Goal: Task Accomplishment & Management: Manage account settings

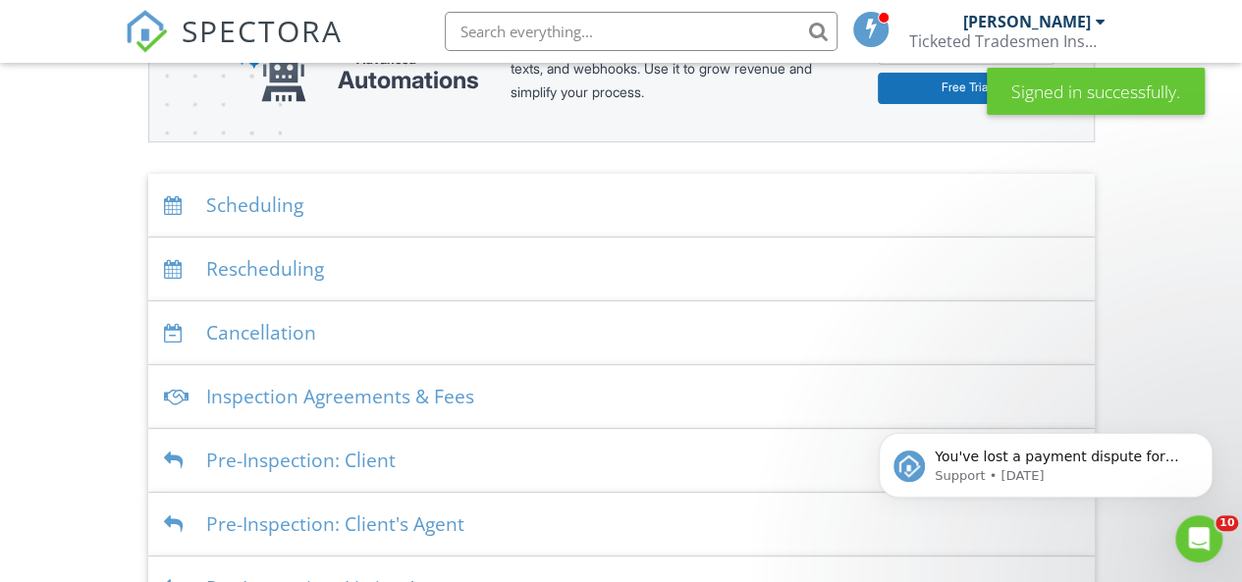
scroll to position [320, 0]
click at [1151, 452] on p "You've lost a payment dispute for this inspection. We've withdrawn $367.00 from…" at bounding box center [1061, 458] width 253 height 20
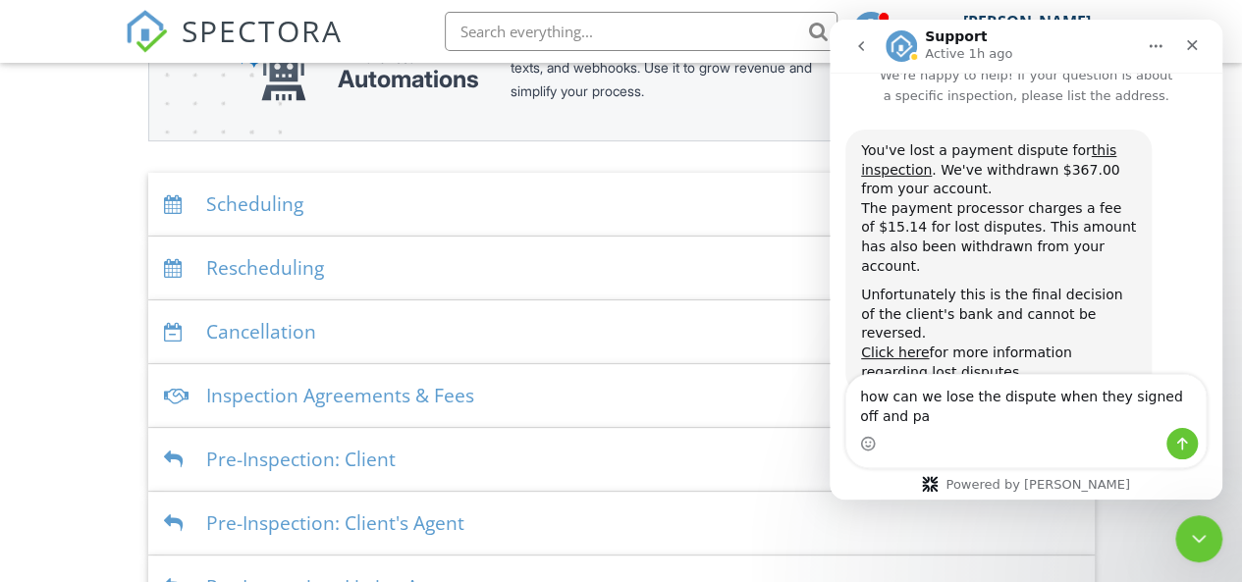
scroll to position [43, 0]
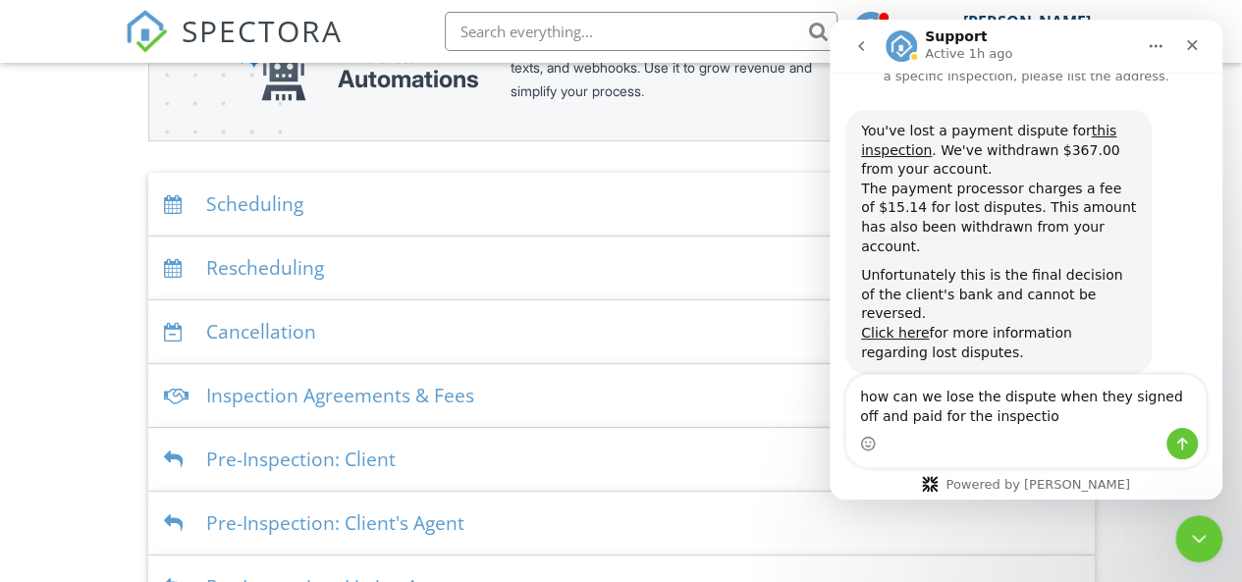
type textarea "how can we lose the dispute when they signed off and paid for the inspection"
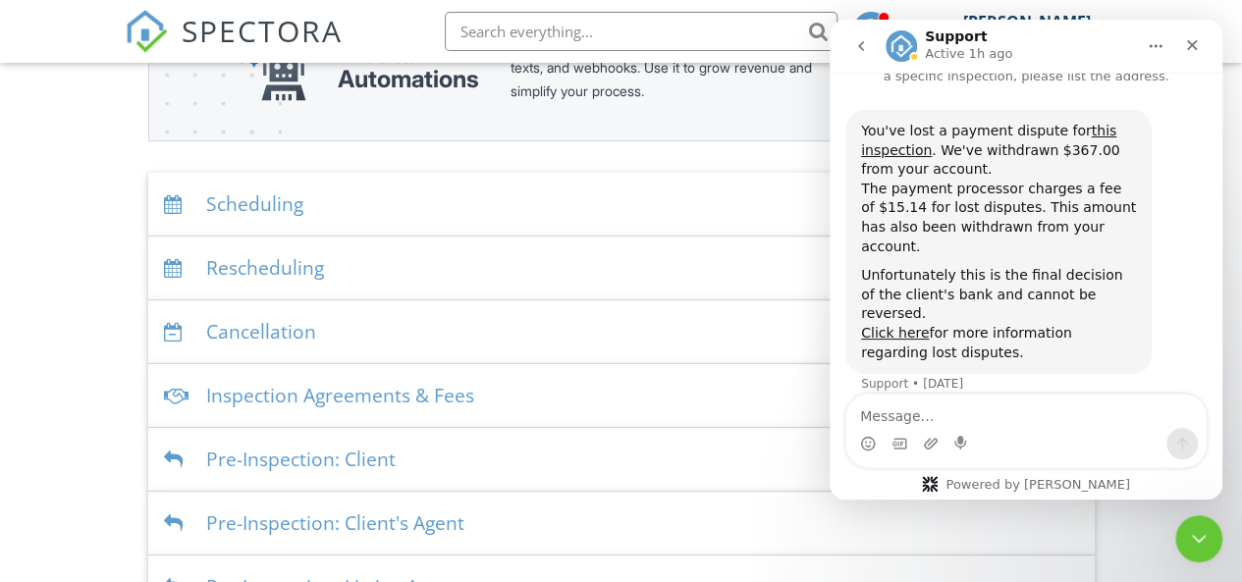
scroll to position [129, 0]
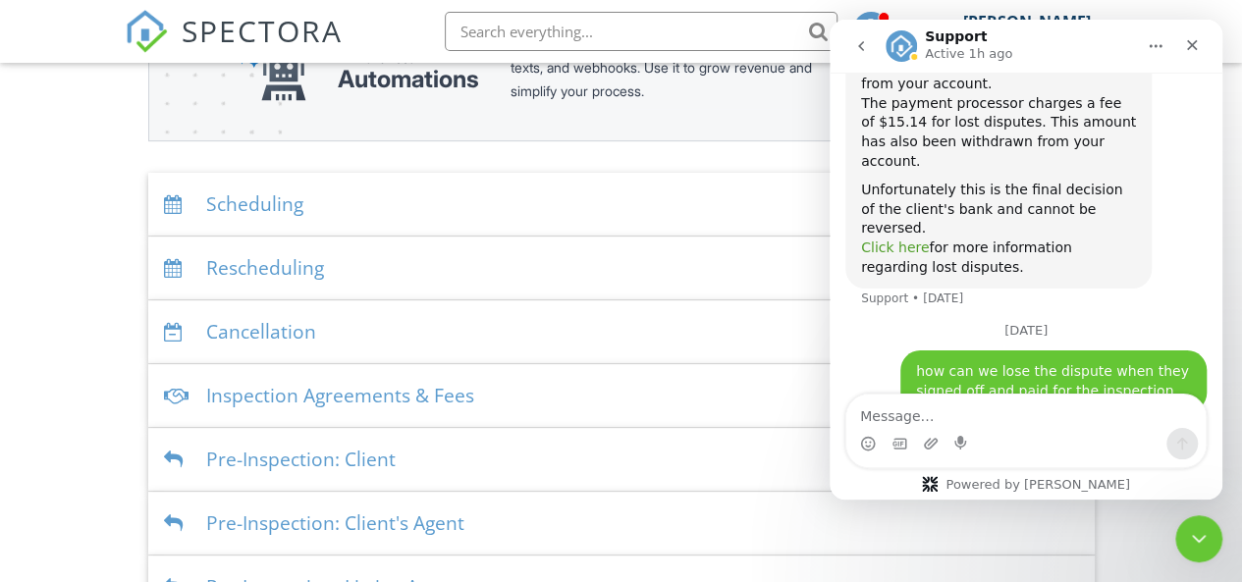
click at [904, 240] on link "Click here" at bounding box center [895, 248] width 68 height 16
click at [97, 201] on div "Dashboard Templates Contacts Metrics Automations Advanced Settings Support Cent…" at bounding box center [621, 309] width 1242 height 1132
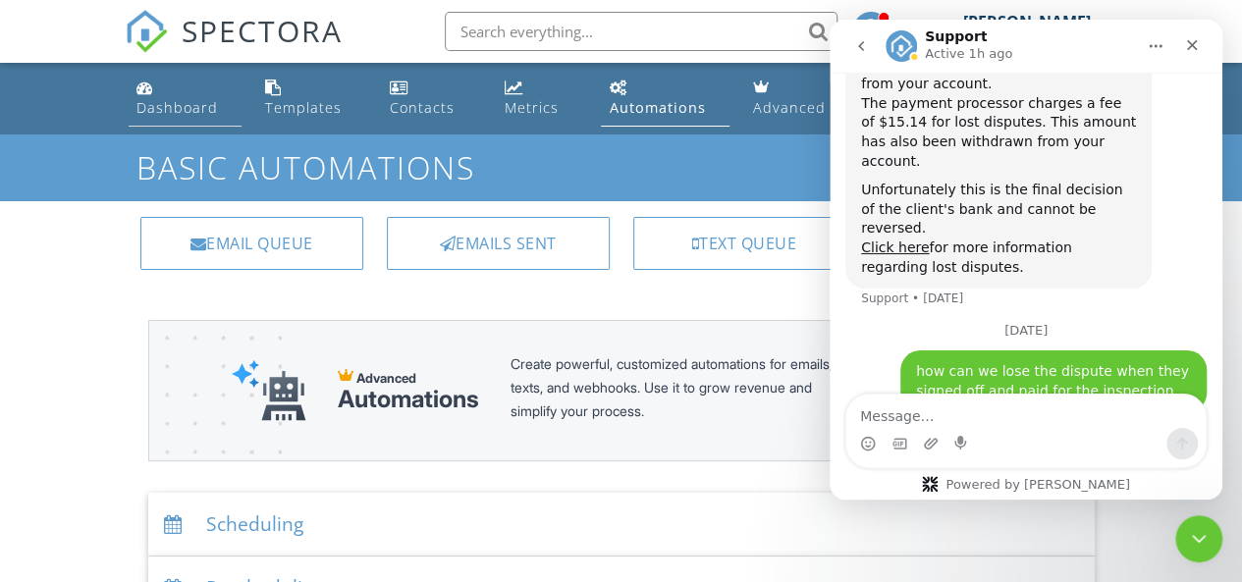
click at [155, 95] on link "Dashboard" at bounding box center [185, 99] width 113 height 56
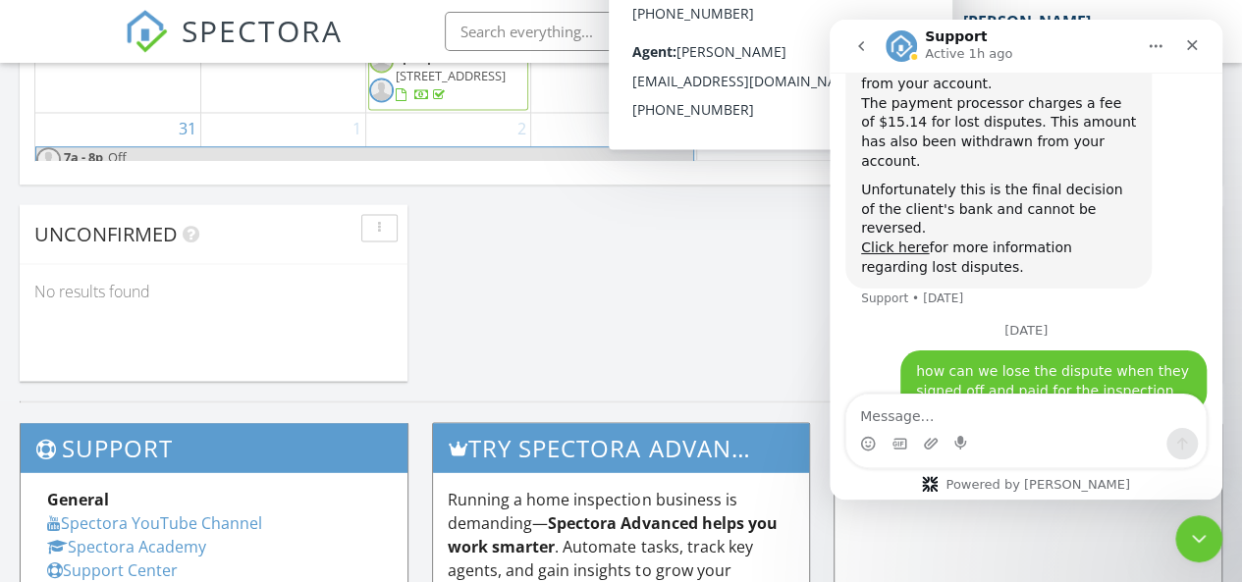
scroll to position [1663, 0]
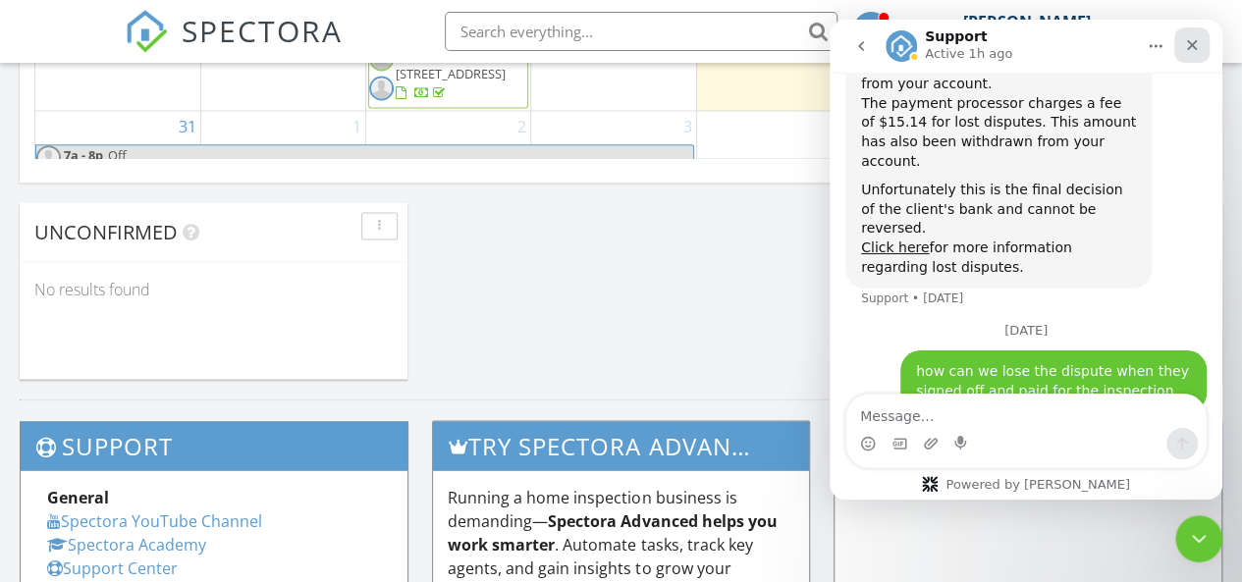
click at [1195, 50] on icon "Close" at bounding box center [1192, 45] width 16 height 16
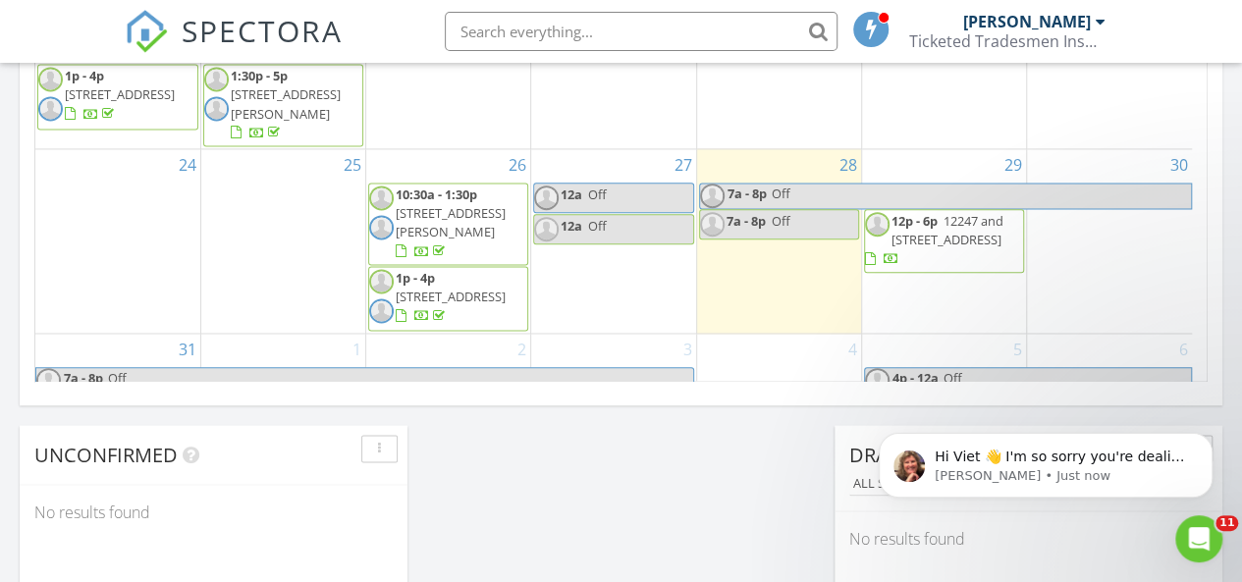
scroll to position [309, 0]
click at [989, 460] on p "Hi Viet 👋 I'm so sorry you're dealing with a dispute. Unfortunately, the client…" at bounding box center [1061, 458] width 253 height 20
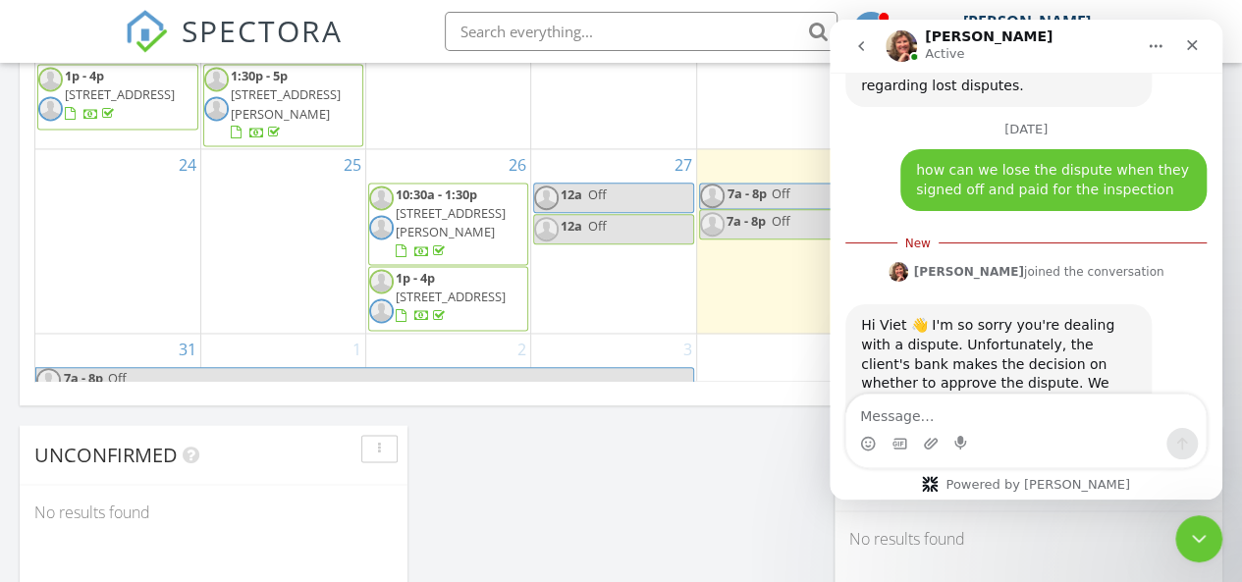
scroll to position [342, 0]
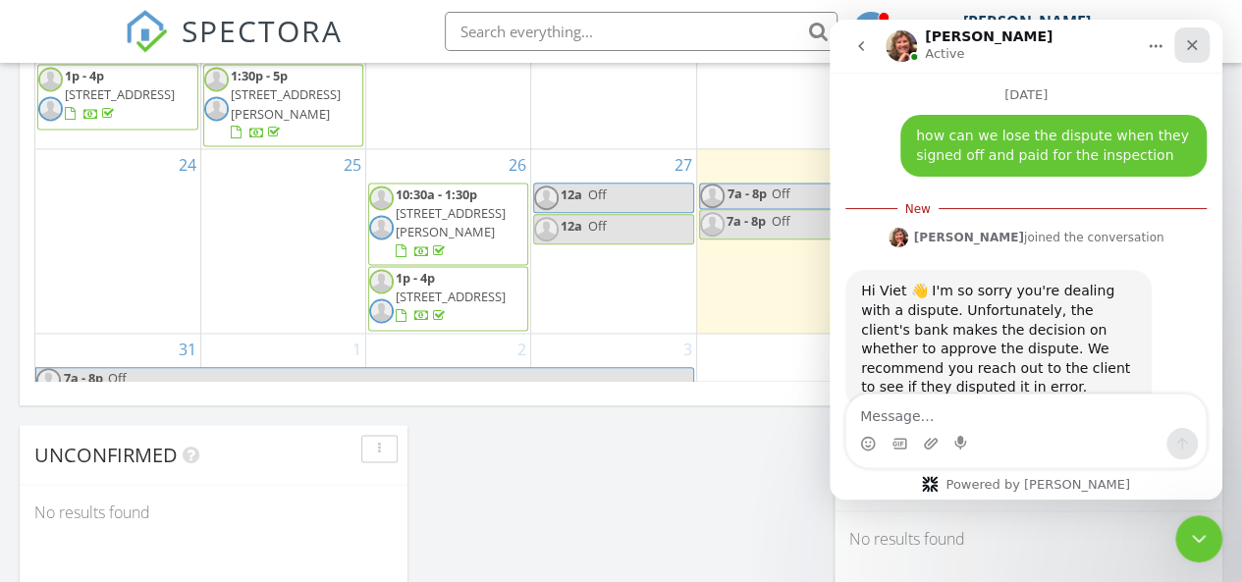
click at [1192, 50] on icon "Close" at bounding box center [1192, 45] width 16 height 16
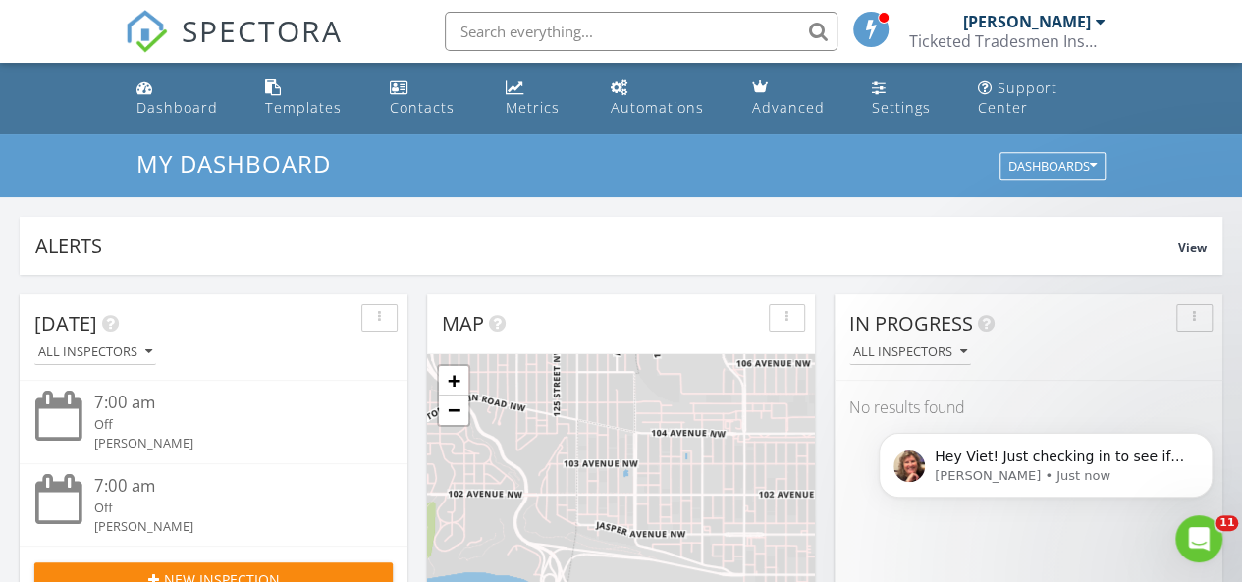
scroll to position [0, 0]
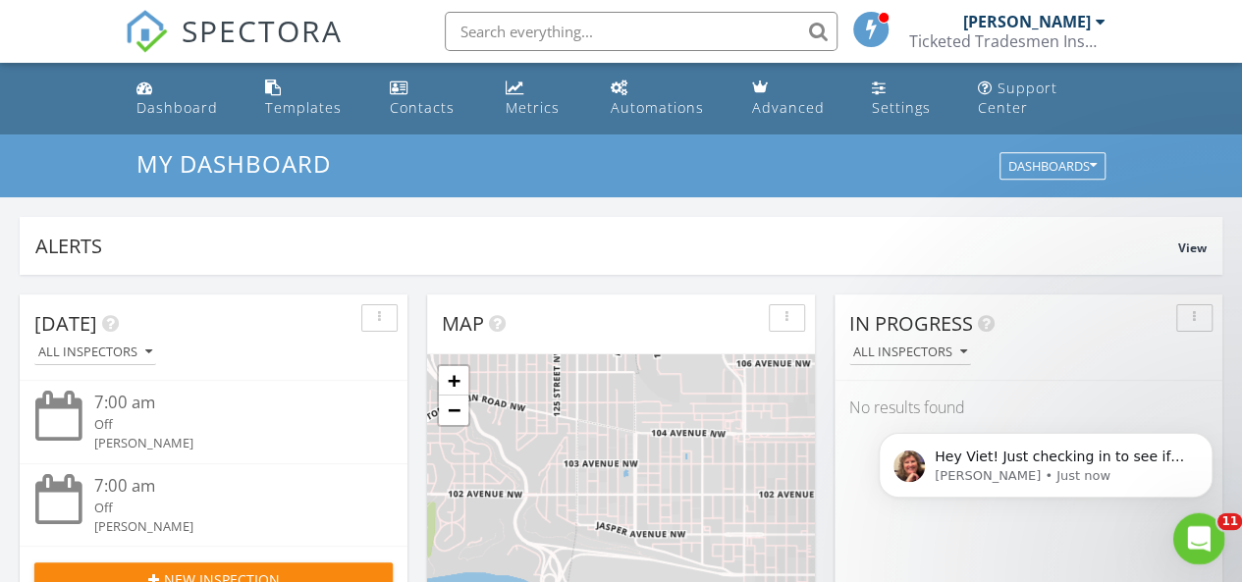
click at [1195, 542] on icon "Open Intercom Messenger" at bounding box center [1196, 536] width 32 height 32
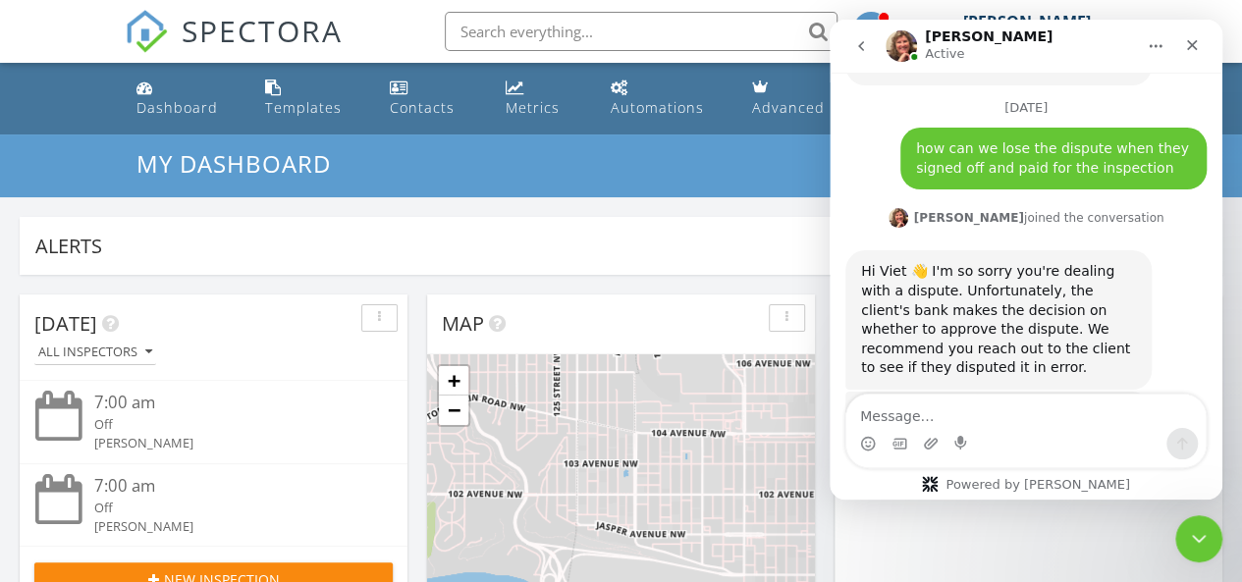
scroll to position [373, 0]
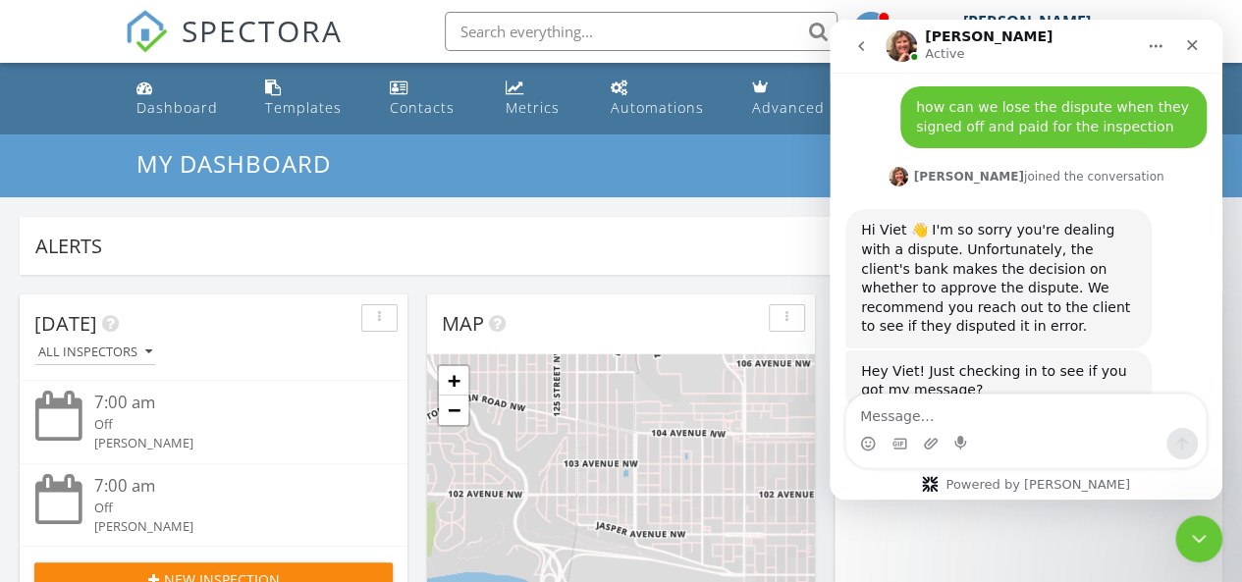
click at [1022, 417] on textarea "Message…" at bounding box center [1025, 411] width 359 height 33
type textarea "i did"
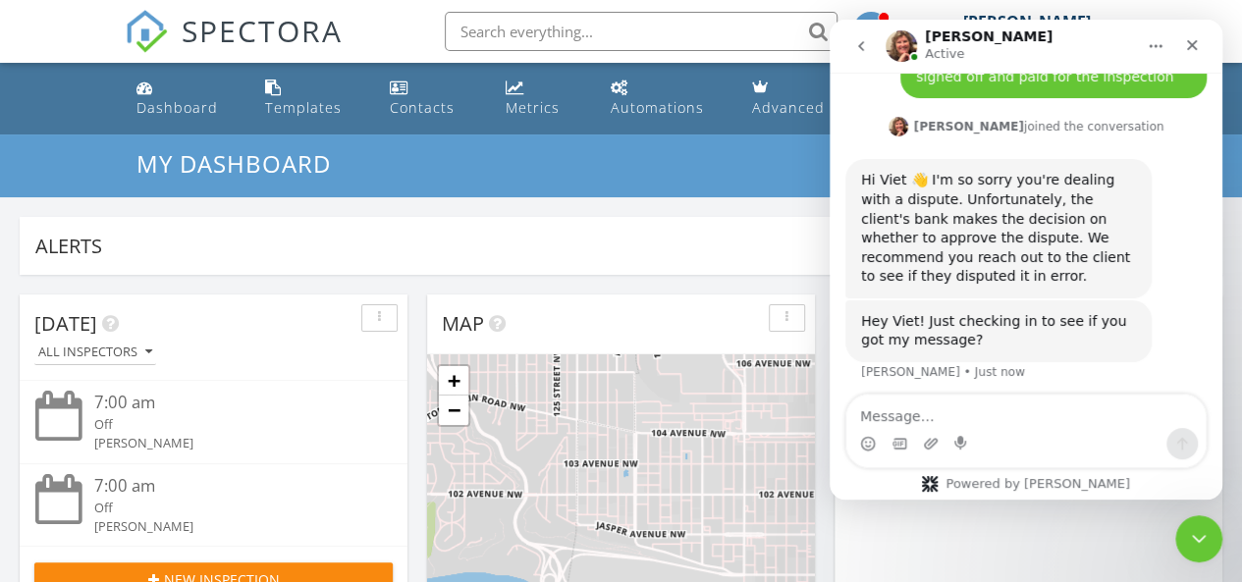
scroll to position [432, 0]
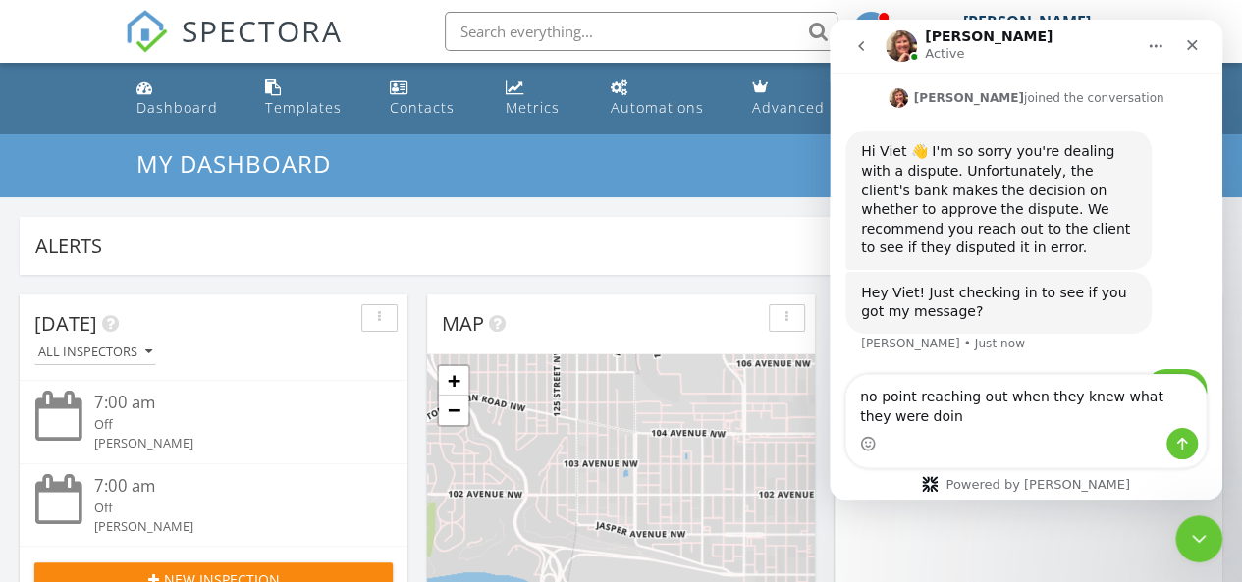
type textarea "no point reaching out when they knew what they were doing"
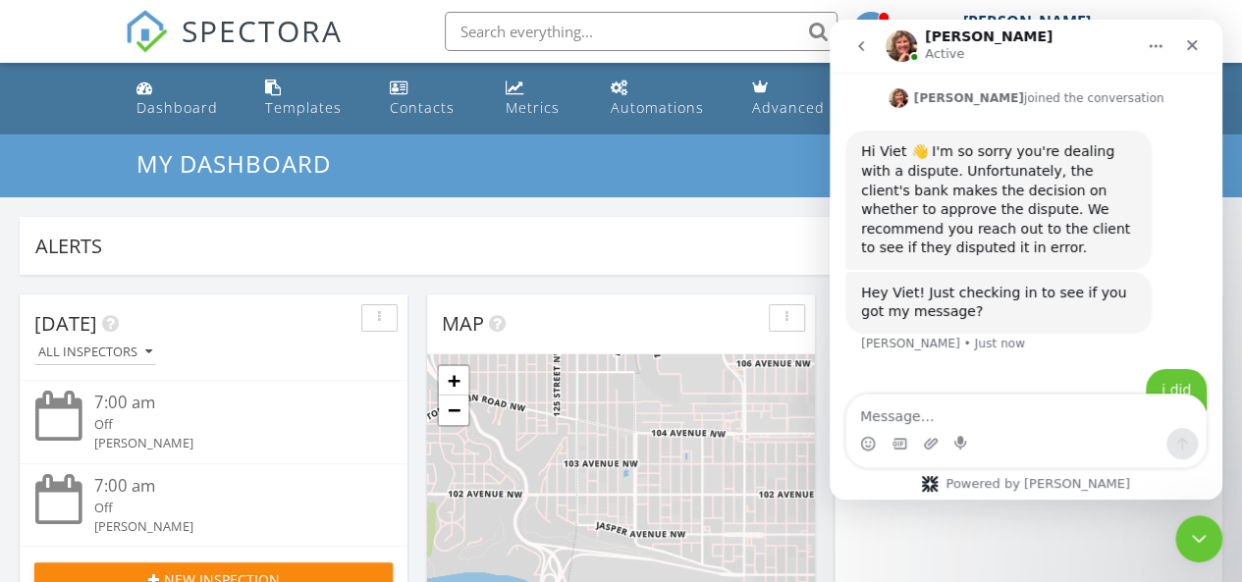
scroll to position [496, 0]
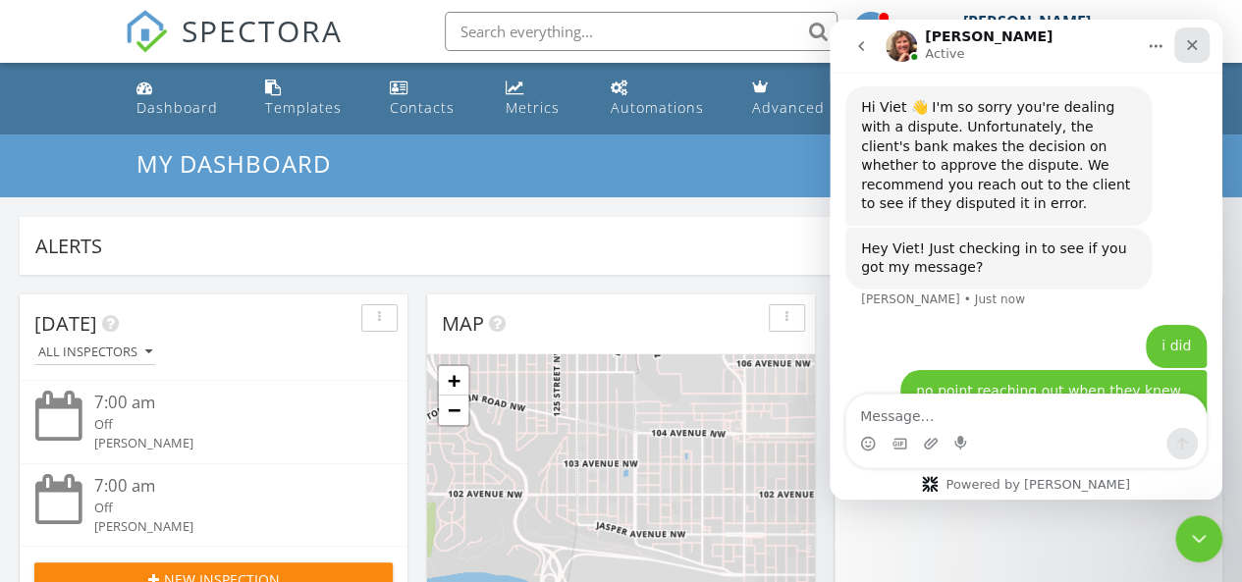
click at [1205, 35] on div "Close" at bounding box center [1191, 44] width 35 height 35
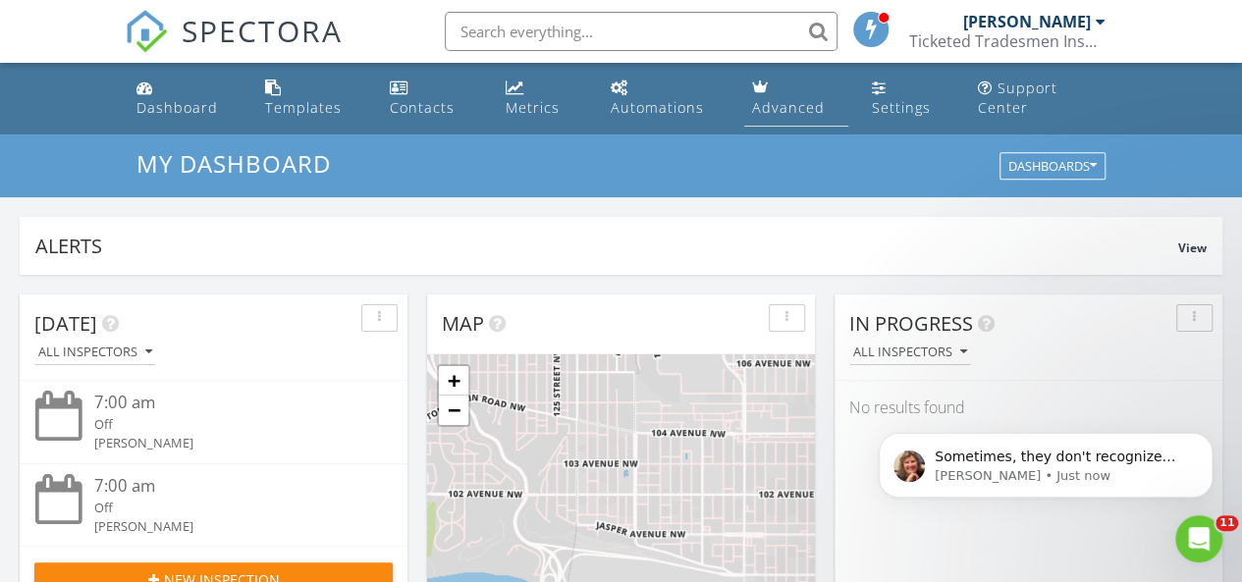
scroll to position [0, 0]
click at [1052, 455] on p "Sometimes, they don't recognize the charge on the statement and will reimburse …" at bounding box center [1061, 458] width 253 height 20
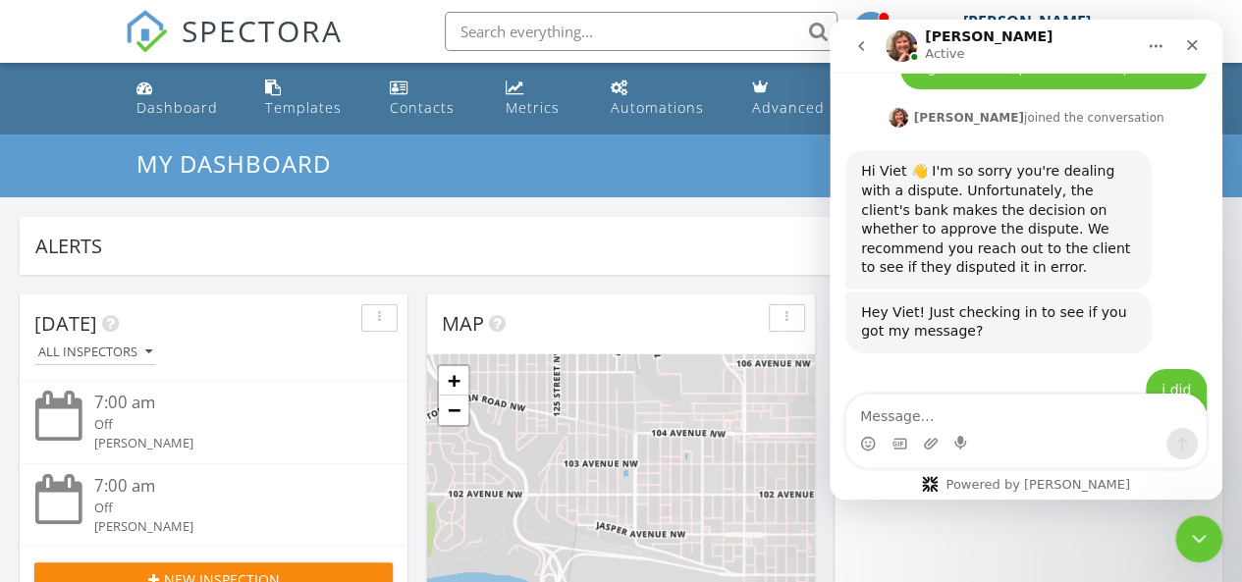
scroll to position [606, 0]
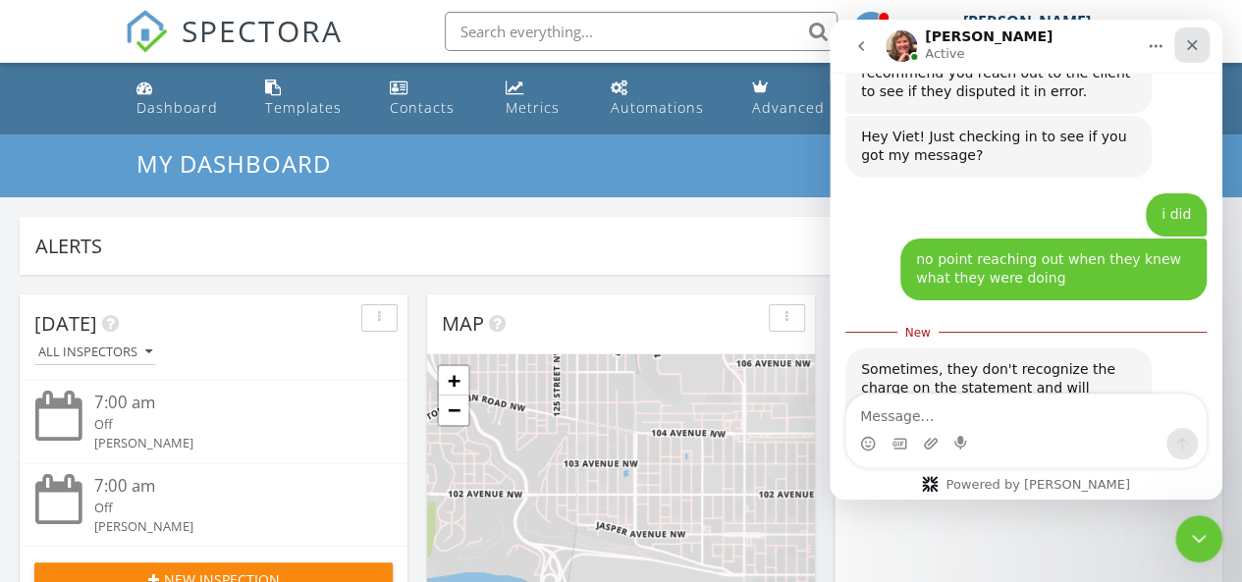
click at [1194, 55] on div "Close" at bounding box center [1191, 44] width 35 height 35
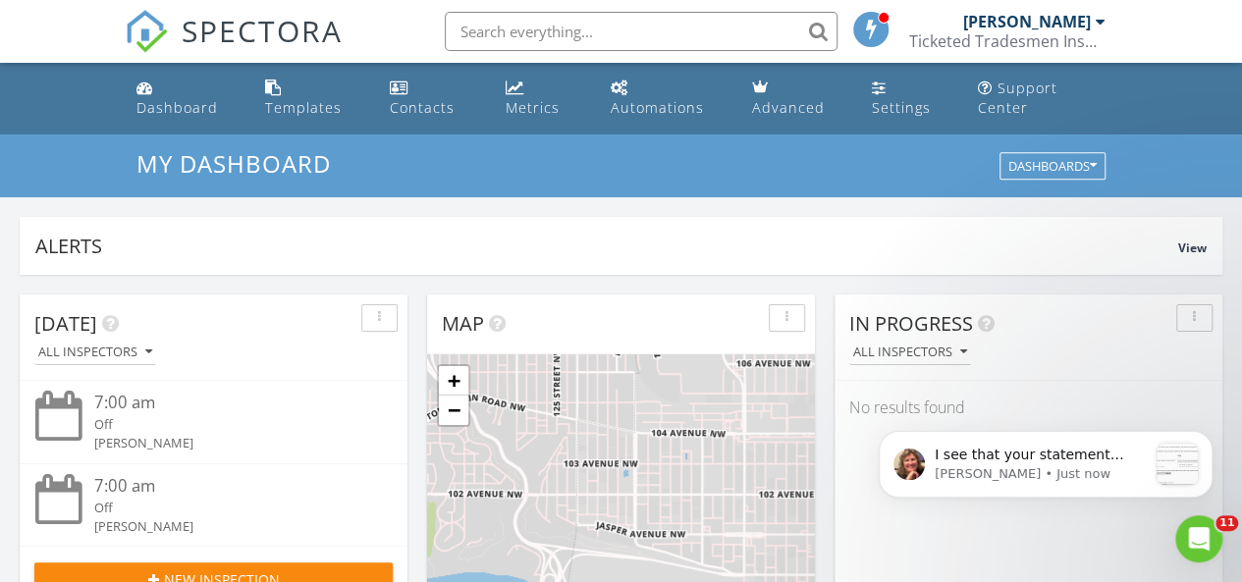
scroll to position [0, 0]
click at [1079, 462] on p "I see that your statement descriptor is not very descriptive in terms of what t…" at bounding box center [1041, 456] width 212 height 20
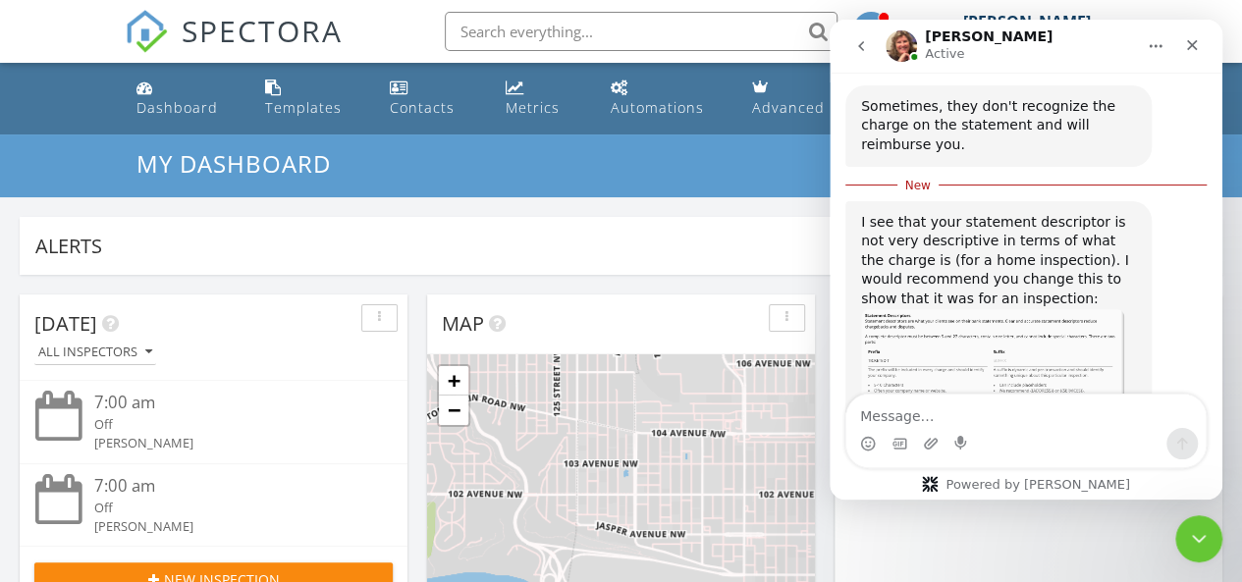
scroll to position [866, 0]
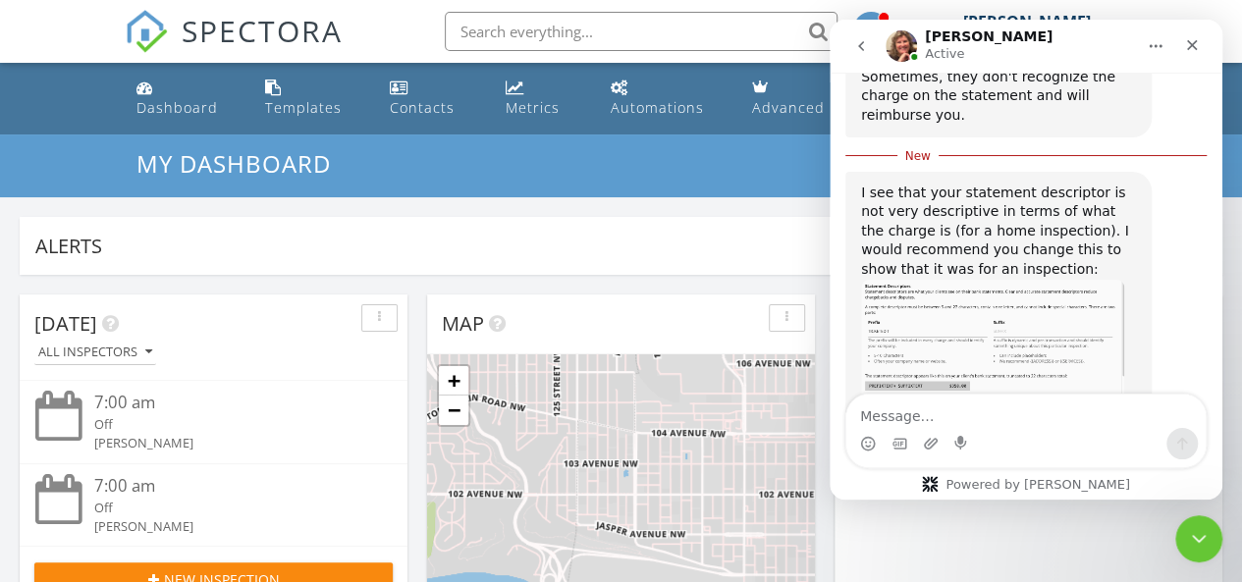
click at [999, 280] on img "Shannon says…" at bounding box center [992, 354] width 263 height 148
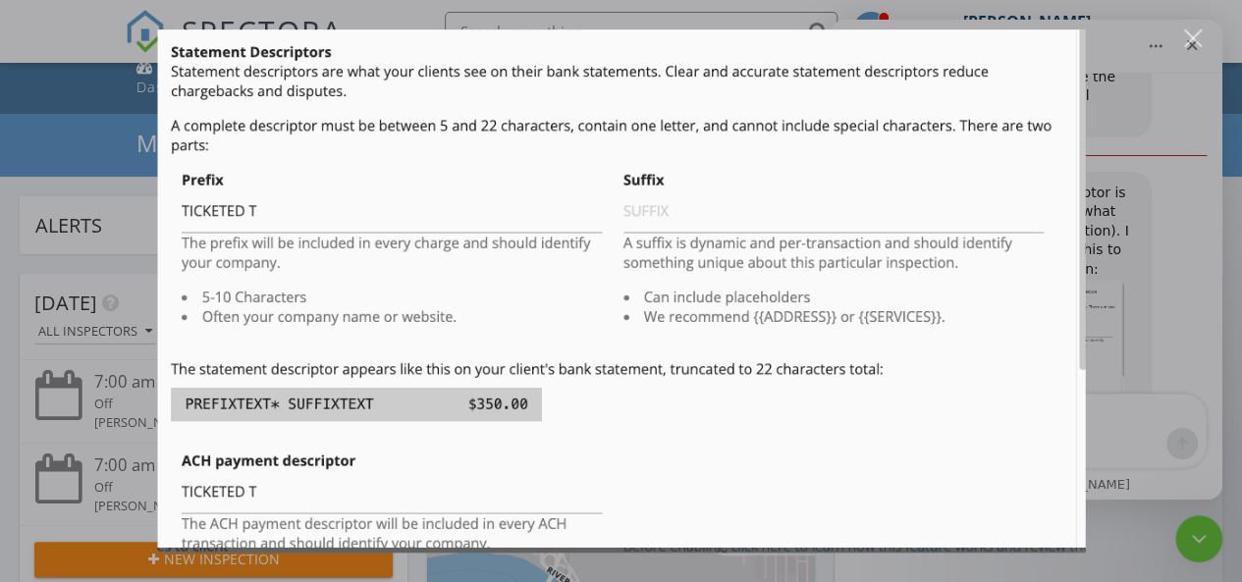
scroll to position [1, 0]
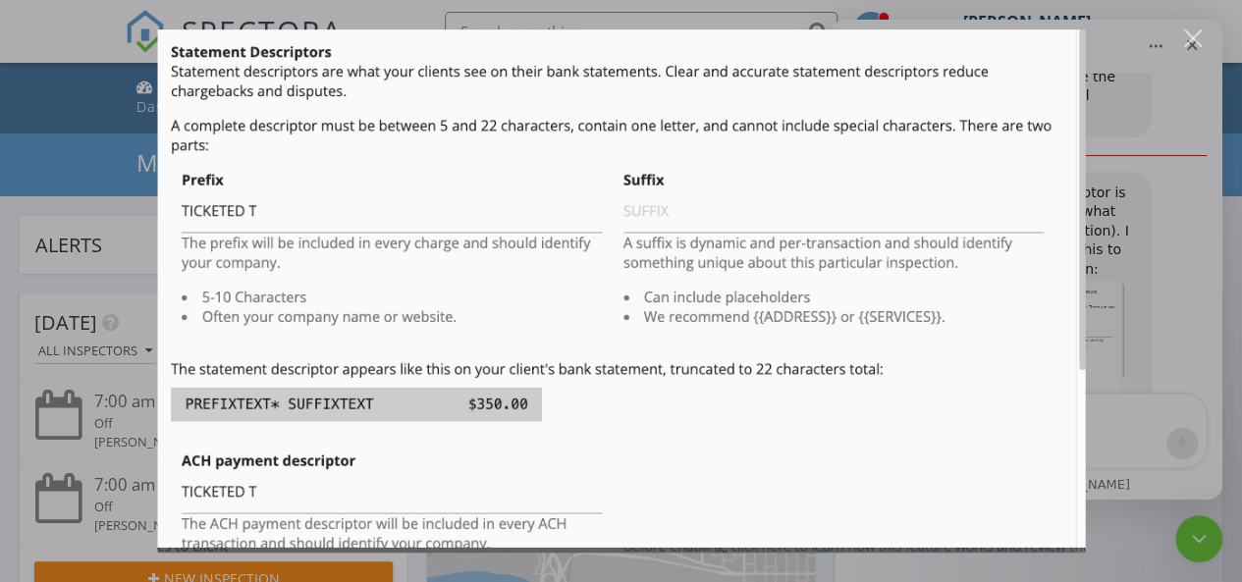
click at [1195, 40] on div "Close" at bounding box center [1193, 38] width 19 height 19
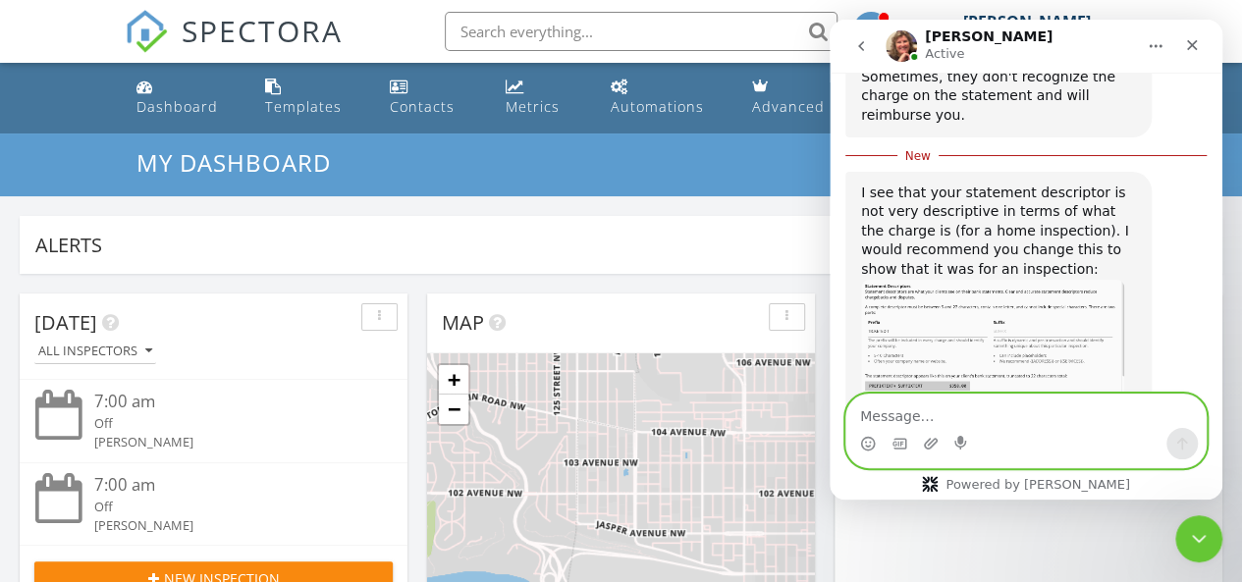
click at [969, 416] on textarea "Message…" at bounding box center [1025, 411] width 359 height 33
type textarea "where would i go to change this?"
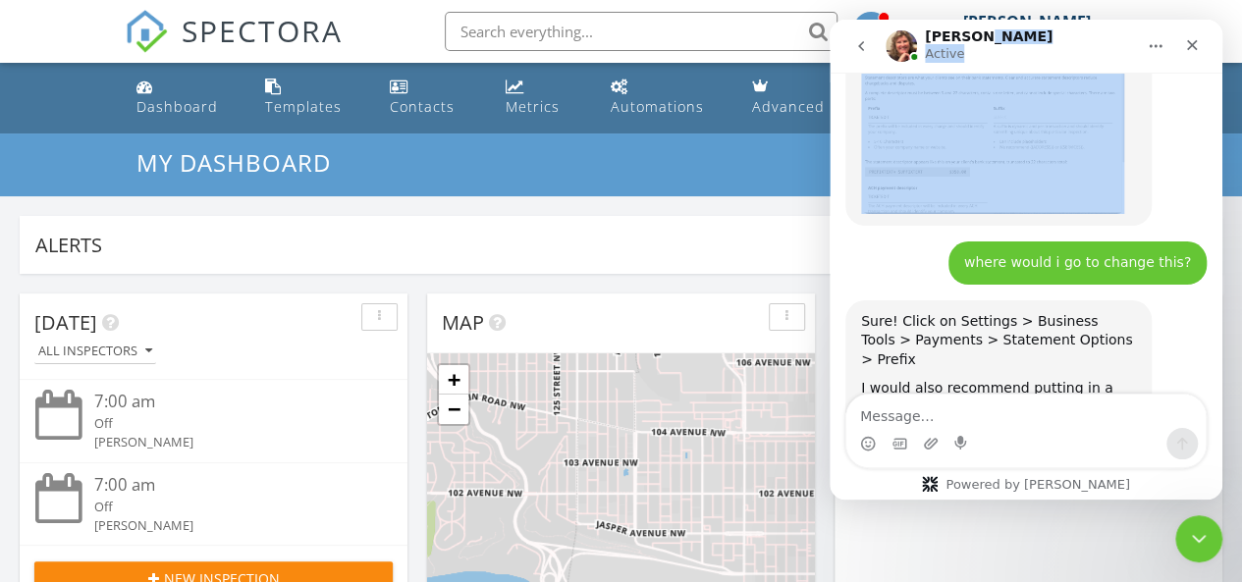
scroll to position [1039, 0]
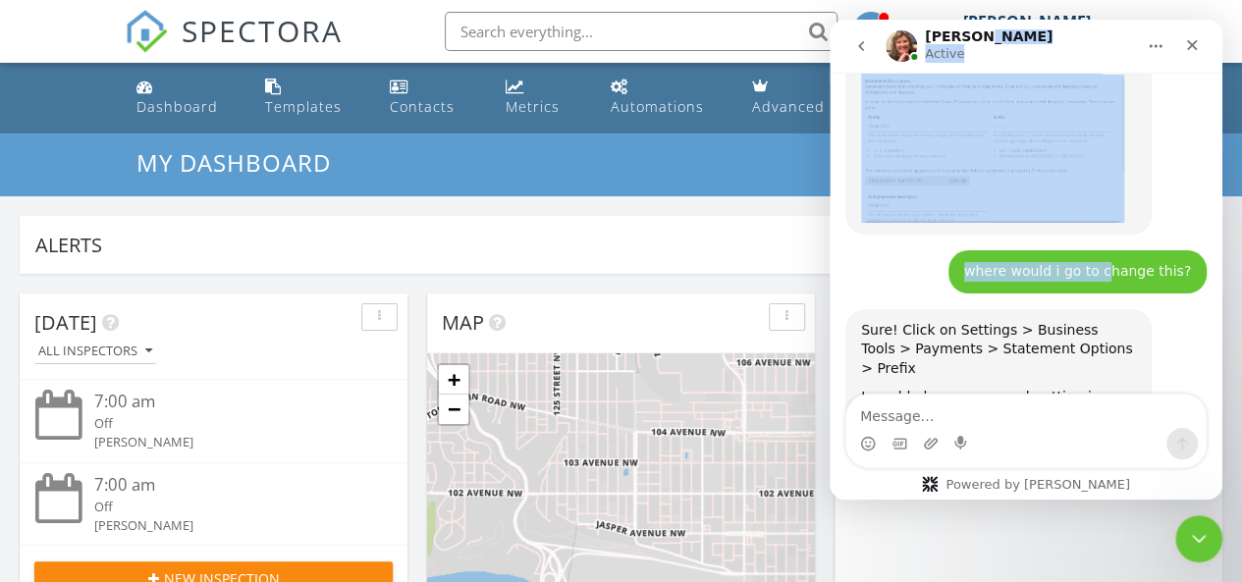
drag, startPoint x: 1089, startPoint y: 50, endPoint x: 1112, endPoint y: 186, distance: 137.5
click at [1112, 186] on div "Shannon Active We're happy to help! If your question is about a specific inspec…" at bounding box center [1026, 260] width 393 height 480
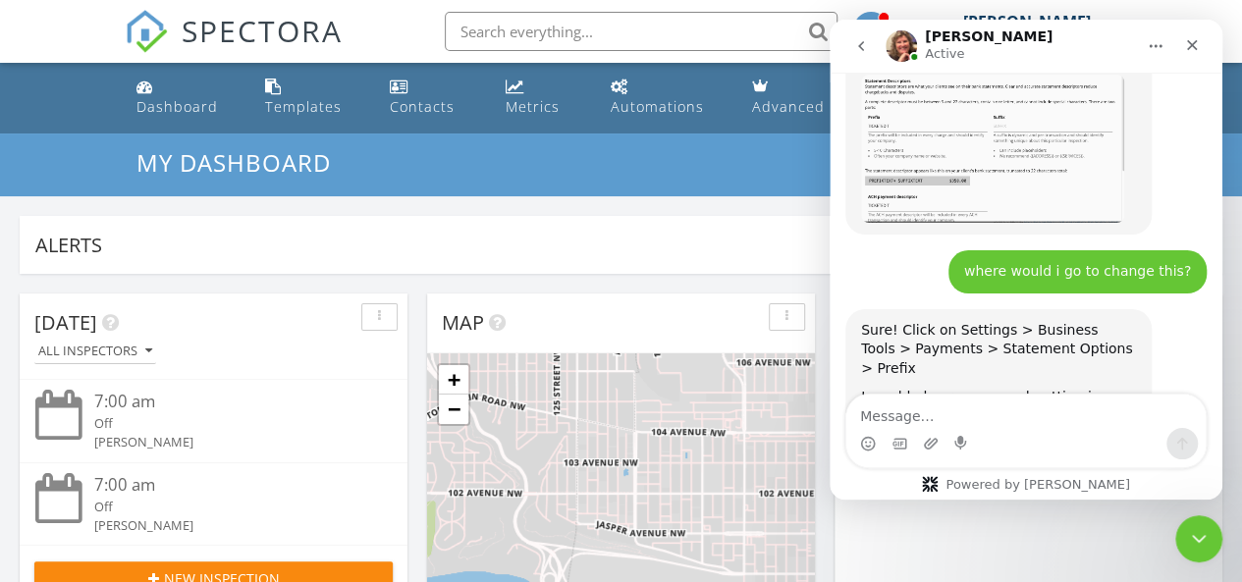
click at [1175, 309] on div "Sure! Click on Settings > Business Tools > Payments > Statement Options > Prefi…" at bounding box center [1025, 414] width 361 height 211
click at [721, 187] on div "My Dashboard Dashboards" at bounding box center [621, 165] width 1242 height 63
click at [1193, 45] on icon "Close" at bounding box center [1192, 45] width 11 height 11
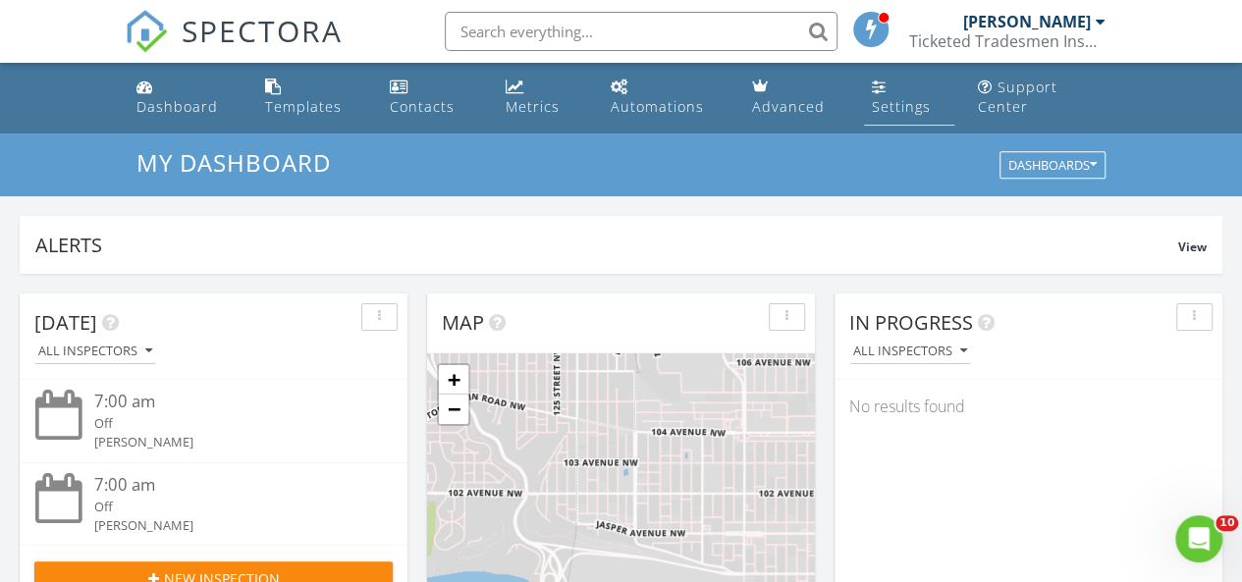
click at [906, 107] on div "Settings" at bounding box center [901, 106] width 59 height 19
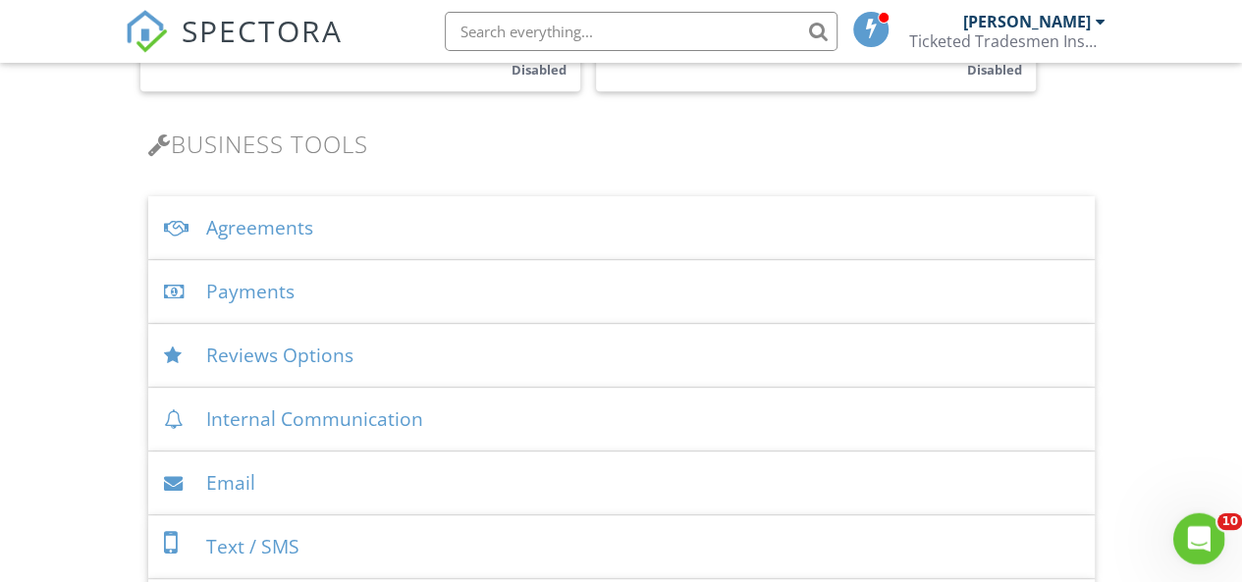
click at [1193, 528] on icon "Open Intercom Messenger" at bounding box center [1196, 536] width 32 height 32
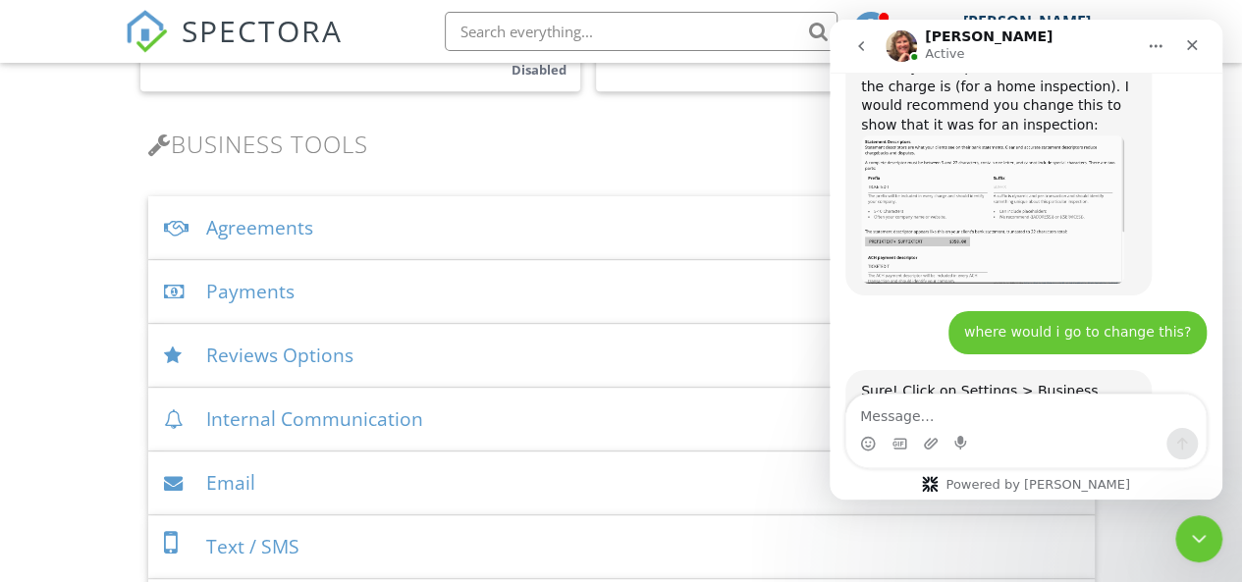
scroll to position [1048, 0]
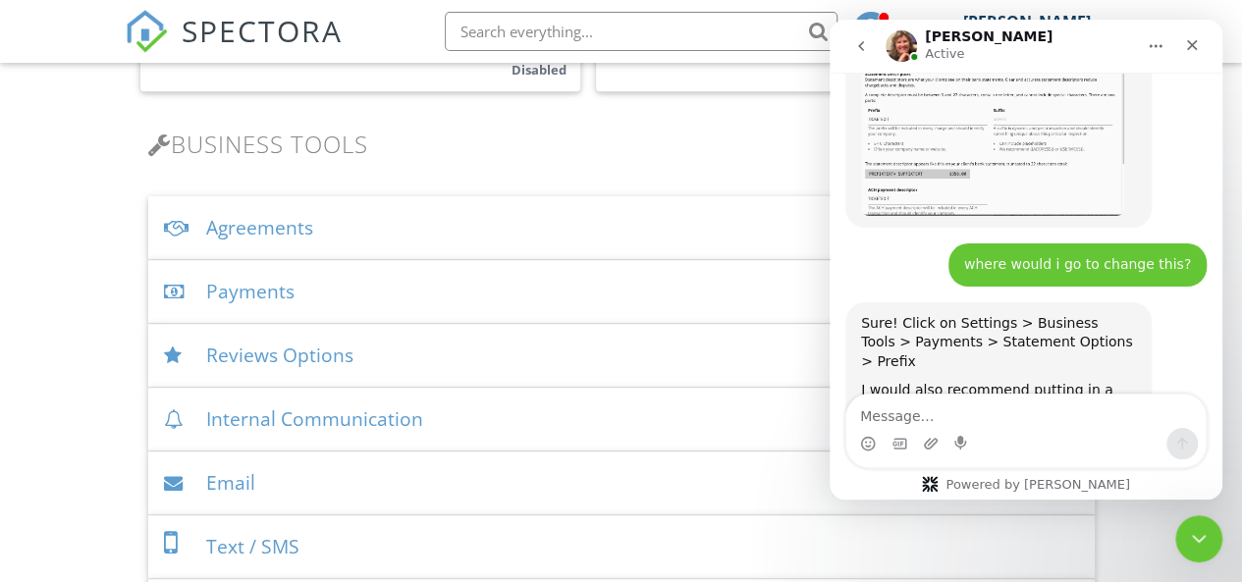
click at [236, 298] on div "Payments" at bounding box center [621, 292] width 946 height 64
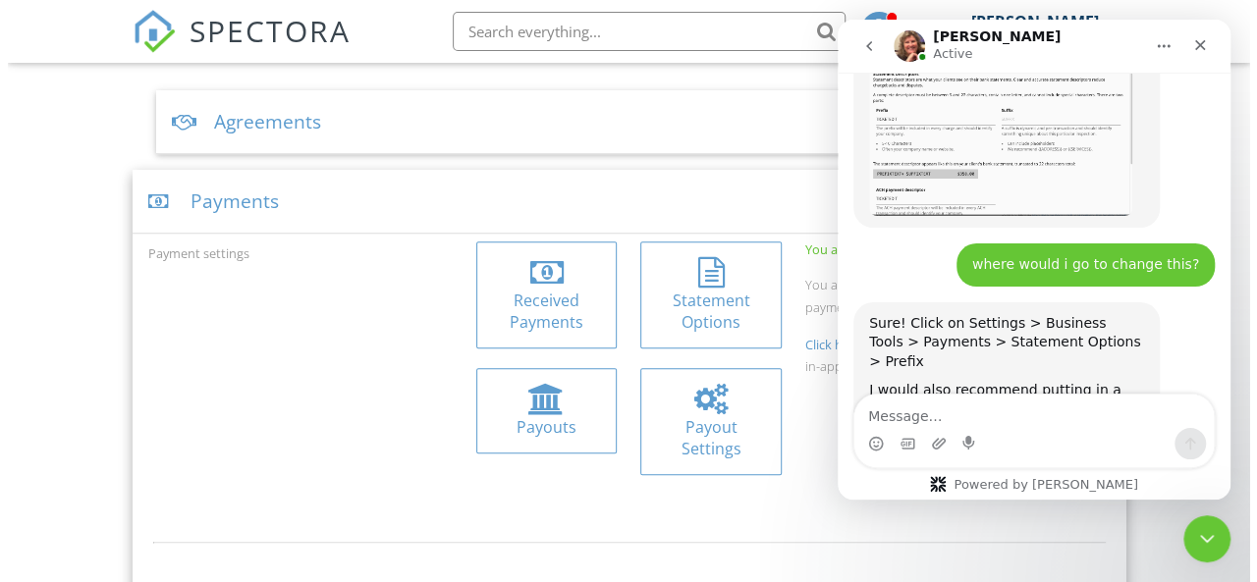
scroll to position [746, 0]
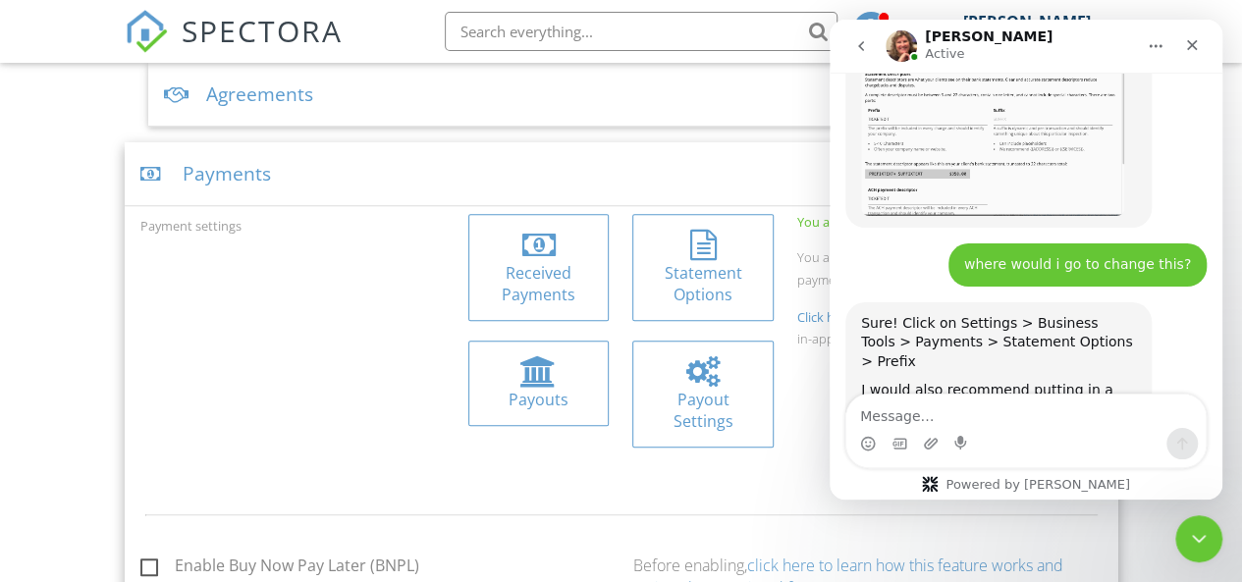
click at [708, 283] on div "Statement Options" at bounding box center [702, 284] width 109 height 44
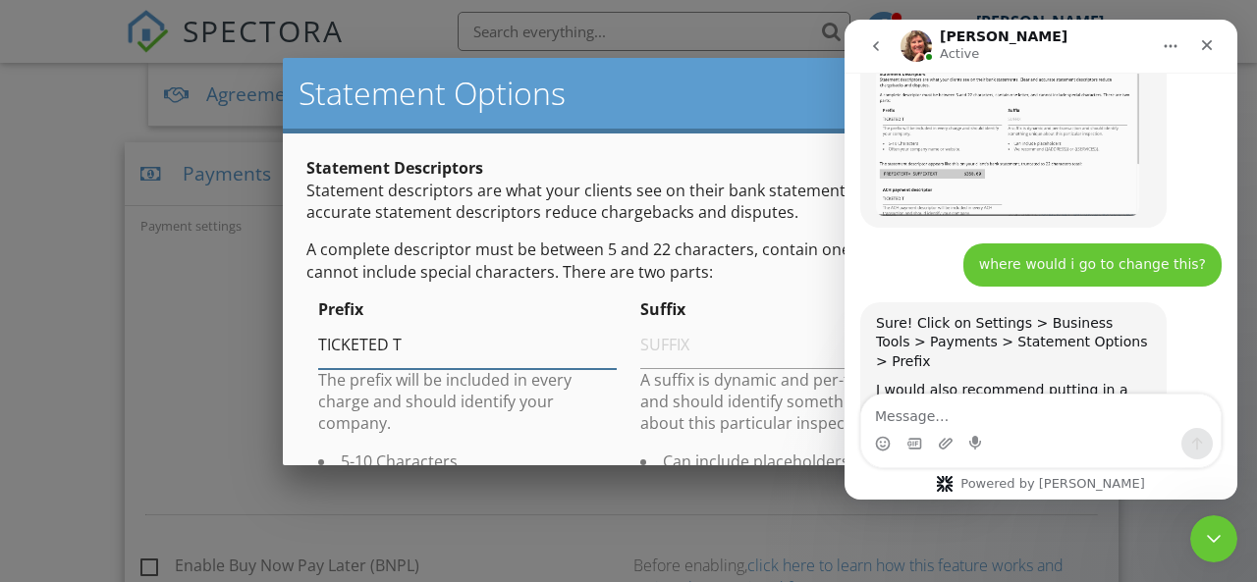
click at [460, 341] on input "TICKETED T" at bounding box center [467, 345] width 298 height 48
type input "T"
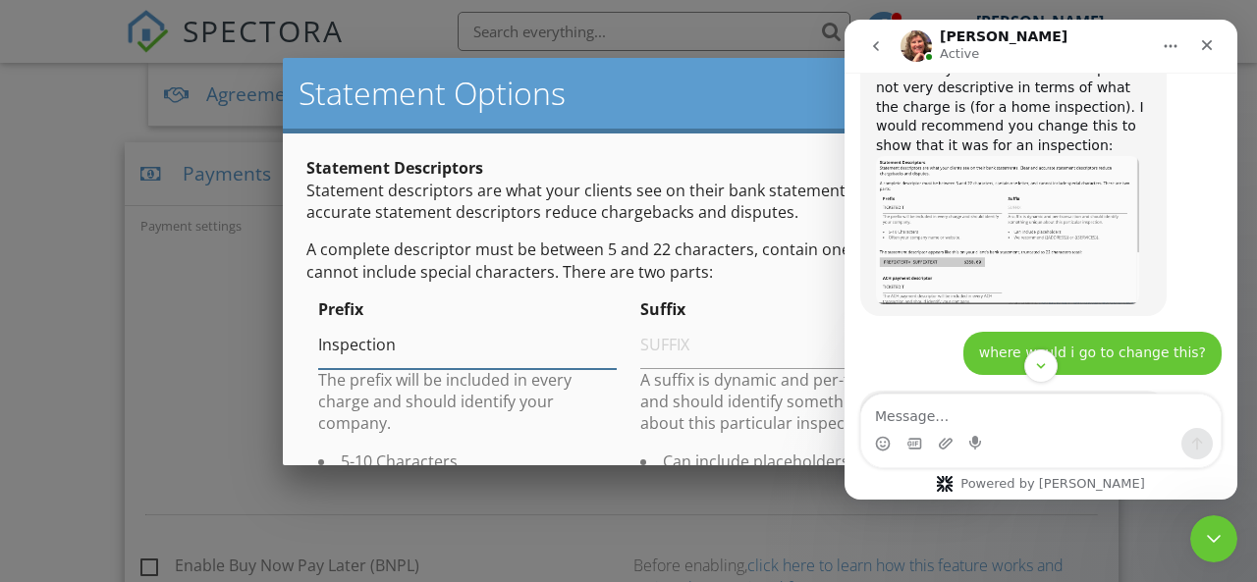
type input "Inspection"
click at [998, 172] on img "Shannon says…" at bounding box center [1007, 230] width 263 height 148
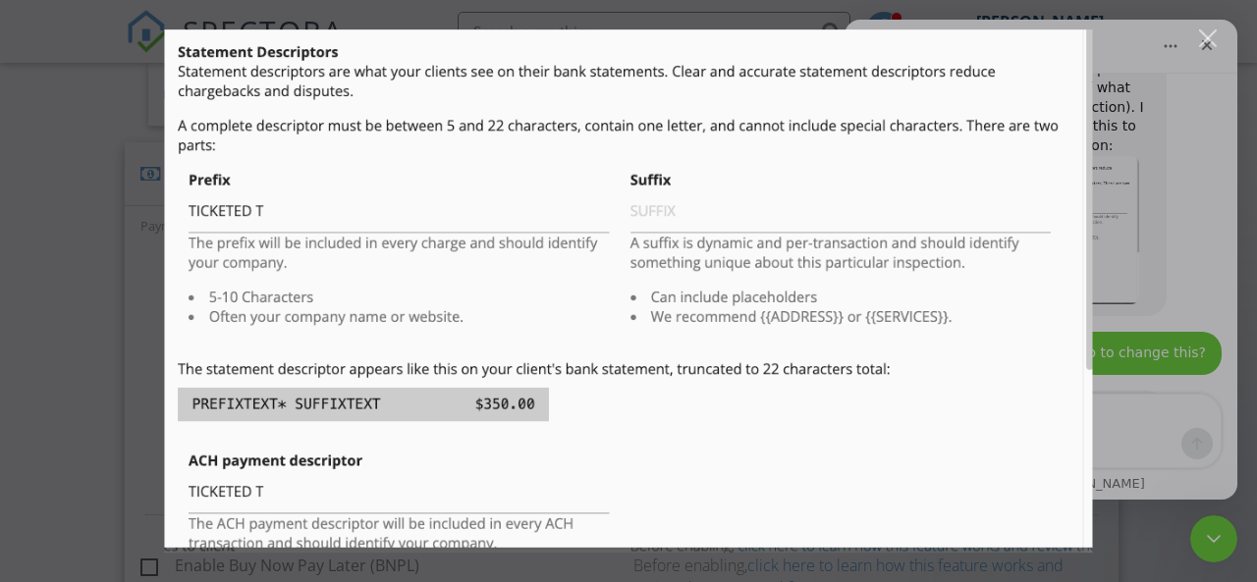
click at [1208, 30] on div "Close" at bounding box center [1208, 38] width 19 height 19
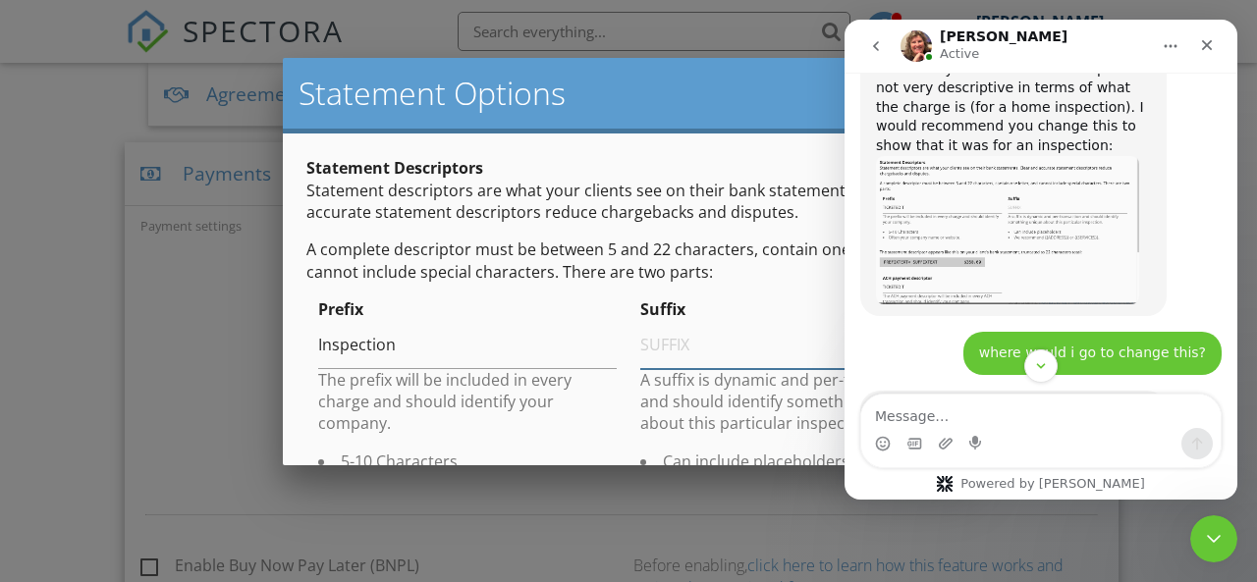
click at [737, 352] on input "text" at bounding box center [789, 345] width 298 height 48
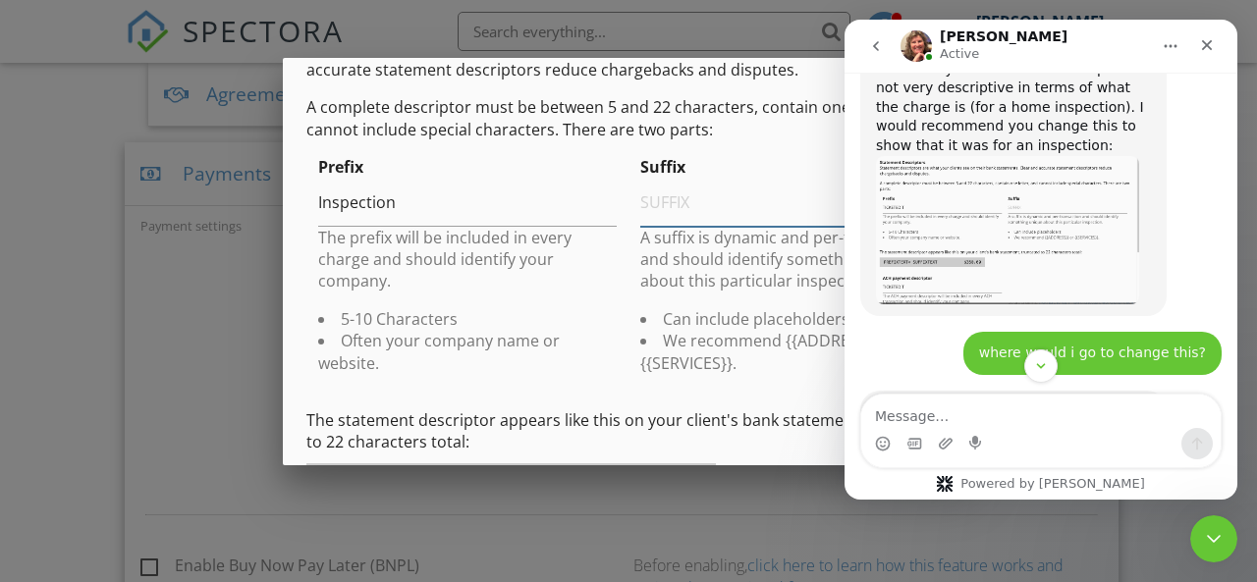
scroll to position [143, 0]
click at [772, 341] on li "We recommend {{ADDRESS}} or {{SERVICES}}." at bounding box center [789, 351] width 298 height 44
click at [1209, 45] on icon "Close" at bounding box center [1207, 45] width 16 height 16
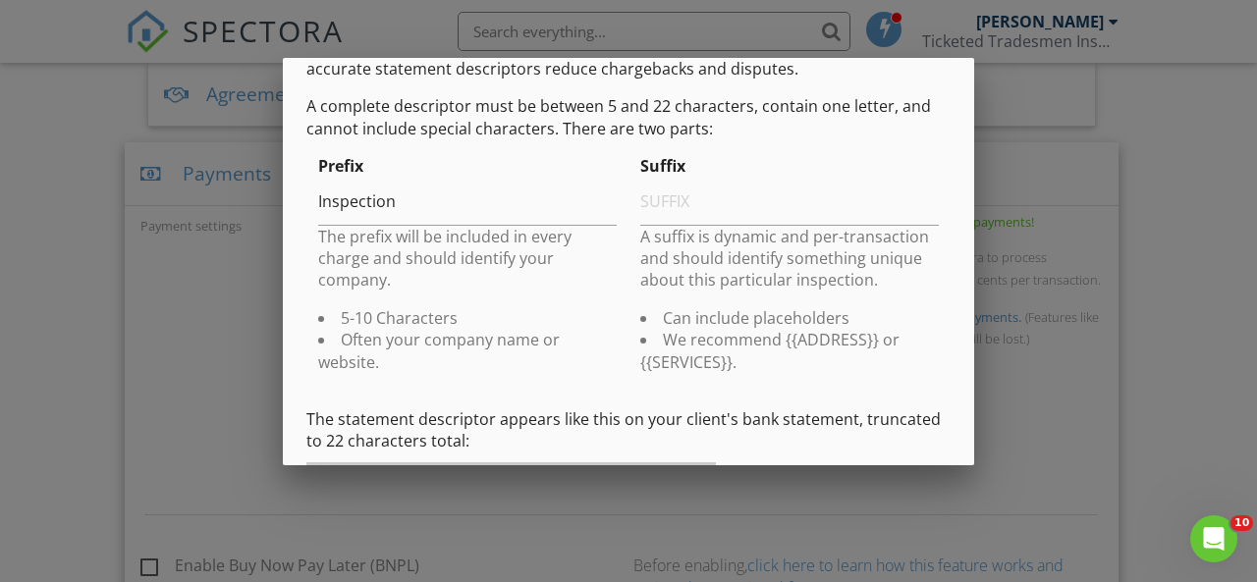
scroll to position [1048, 0]
drag, startPoint x: 775, startPoint y: 343, endPoint x: 868, endPoint y: 340, distance: 93.3
click at [868, 340] on li "We recommend {{ADDRESS}} or {{SERVICES}}." at bounding box center [789, 351] width 298 height 44
copy li "{{ADDRESS}}"
click at [676, 203] on input "text" at bounding box center [789, 202] width 298 height 48
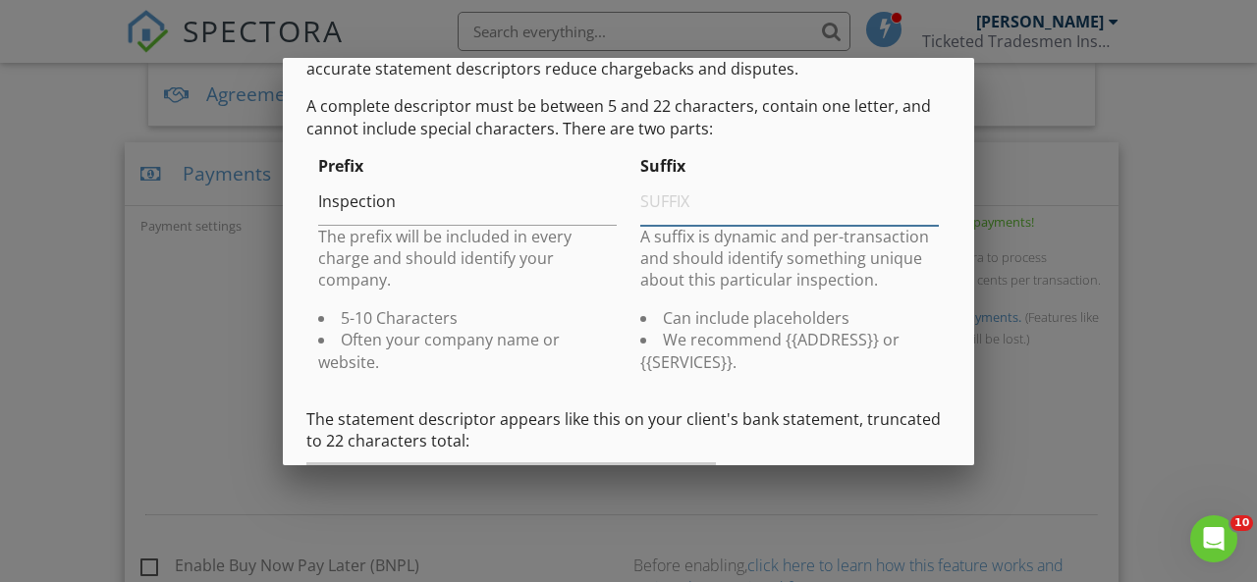
paste input "{{ADDRESS}}"
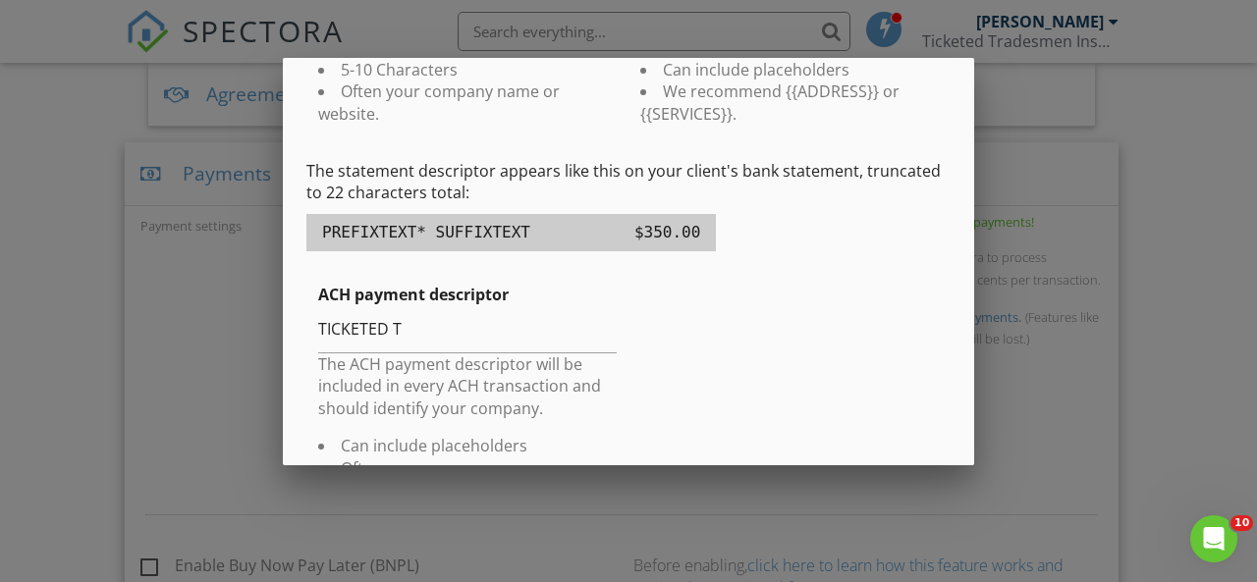
scroll to position [393, 0]
type input "{{ADDRESS}}"
drag, startPoint x: 450, startPoint y: 321, endPoint x: 166, endPoint y: 297, distance: 284.7
type input "I"
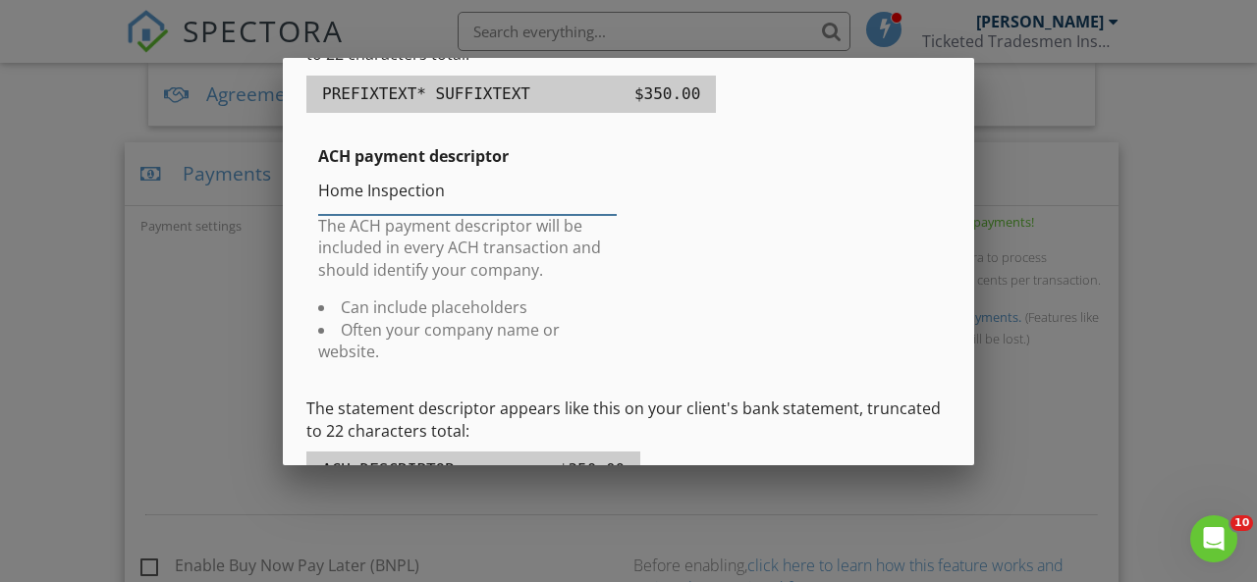
scroll to position [531, 0]
drag, startPoint x: 459, startPoint y: 186, endPoint x: 201, endPoint y: 182, distance: 258.2
type input "T"
type input "I"
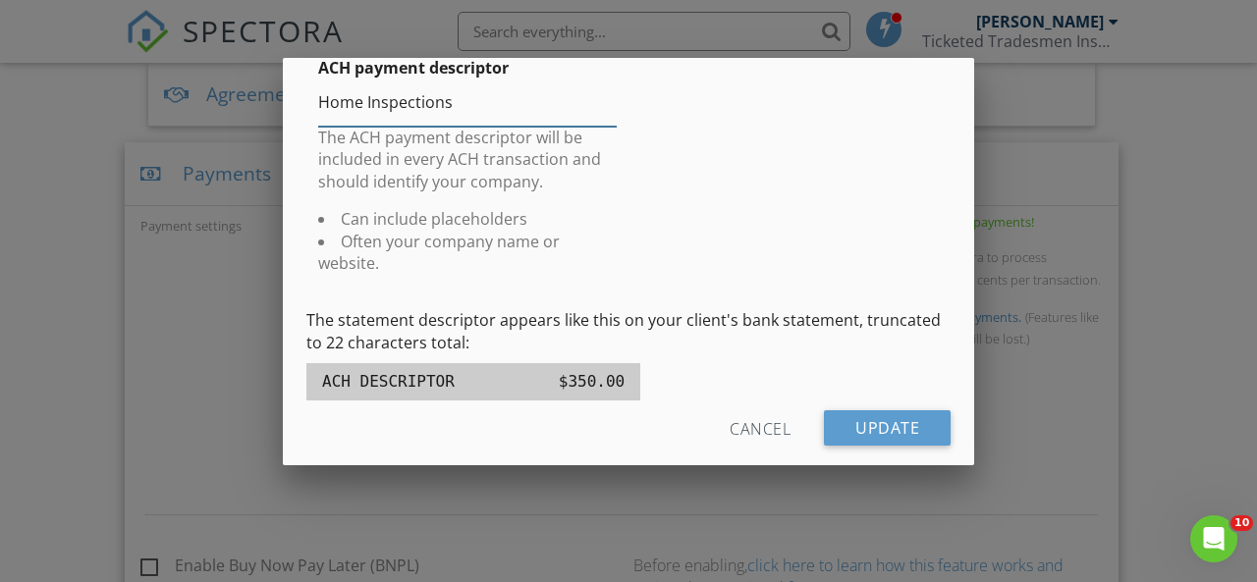
scroll to position [656, 0]
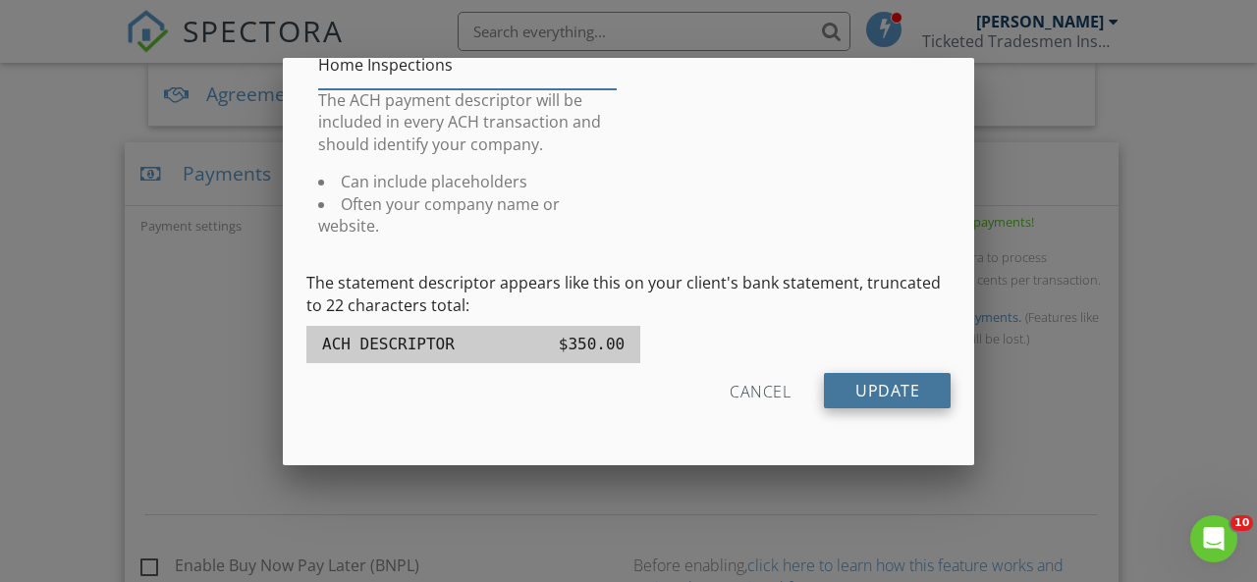
type input "Home Inspections"
click at [840, 391] on input "Update" at bounding box center [887, 390] width 127 height 35
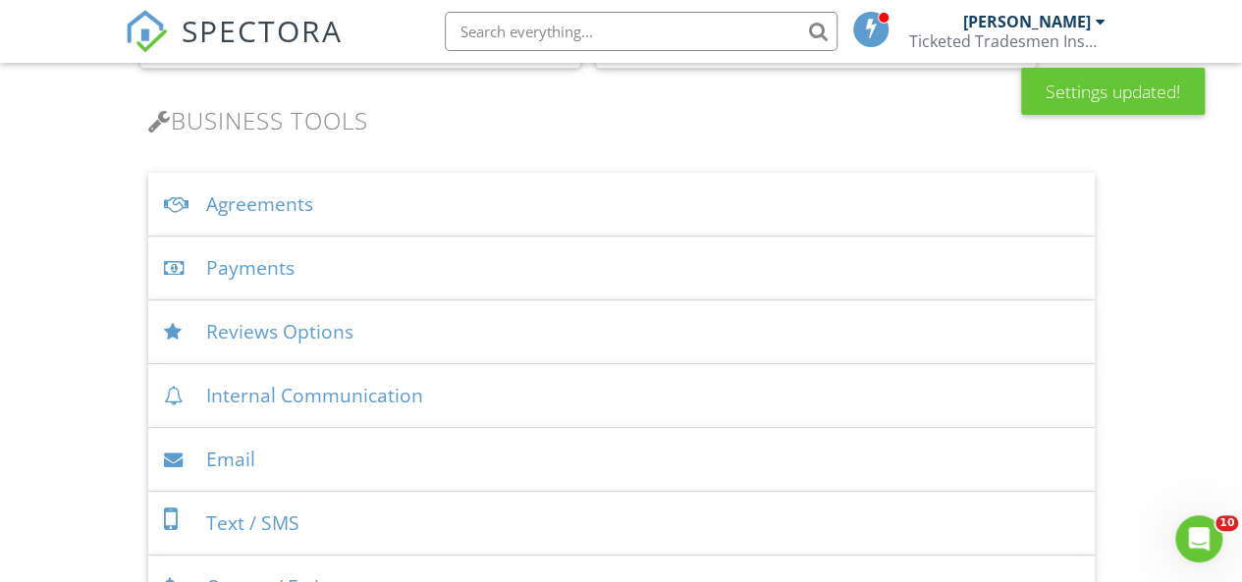
scroll to position [641, 0]
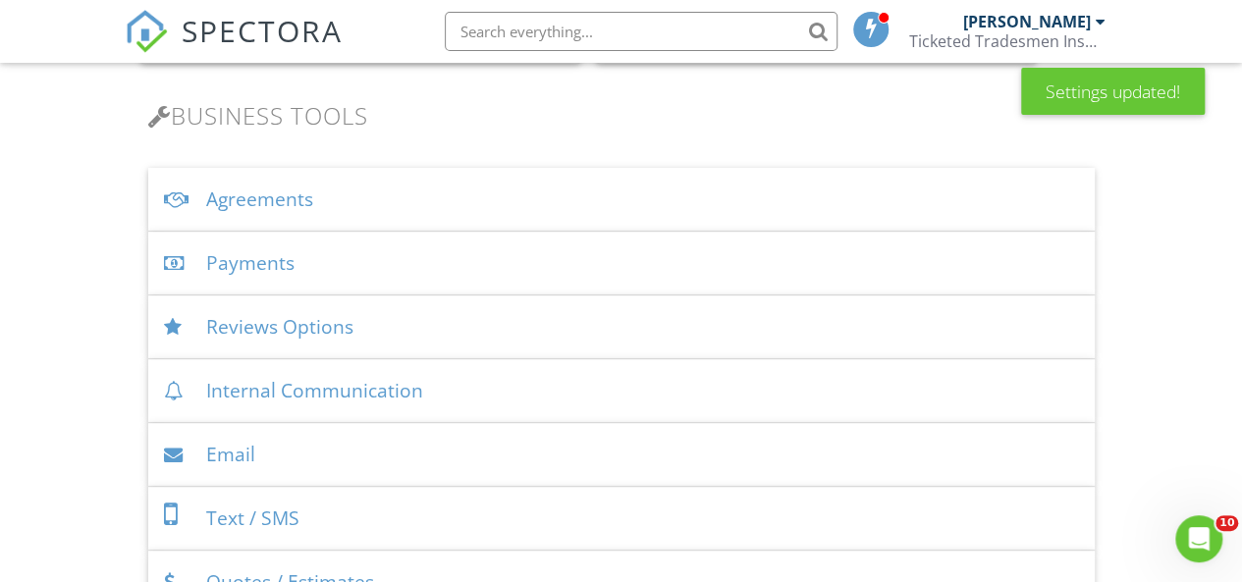
click at [316, 258] on div "Payments" at bounding box center [621, 264] width 946 height 64
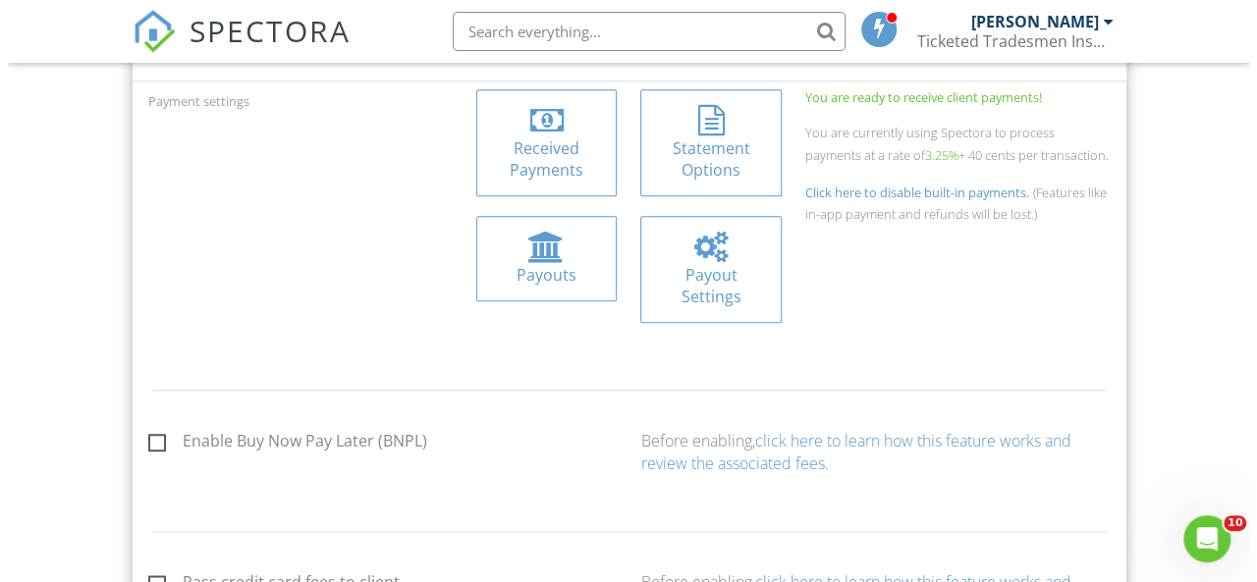
scroll to position [875, 0]
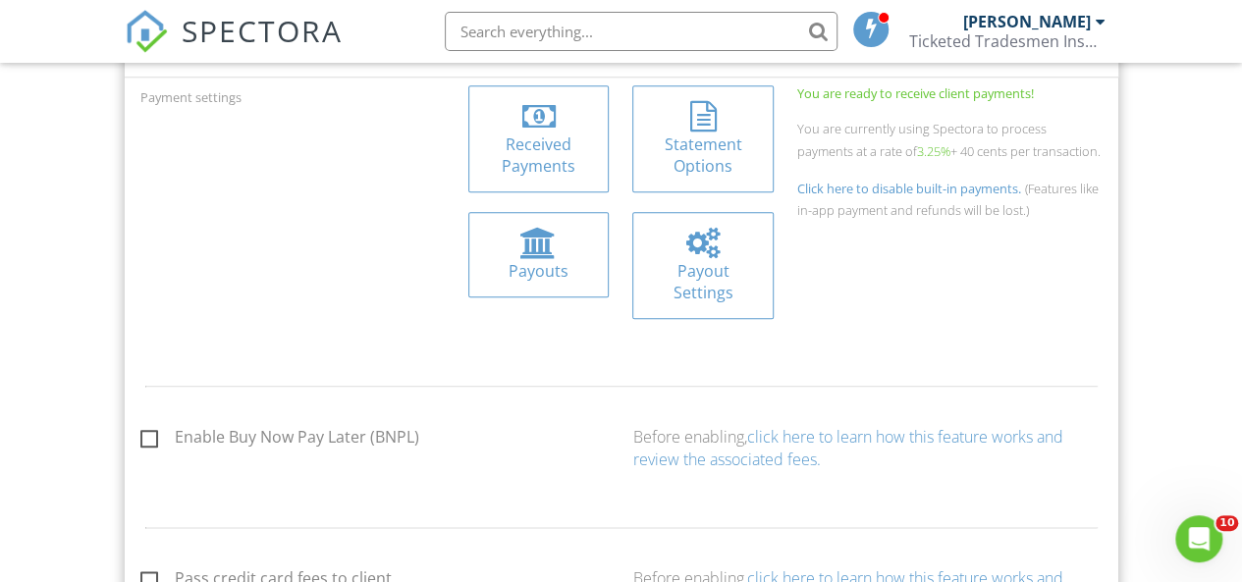
click at [701, 141] on div "Statement Options" at bounding box center [702, 156] width 109 height 44
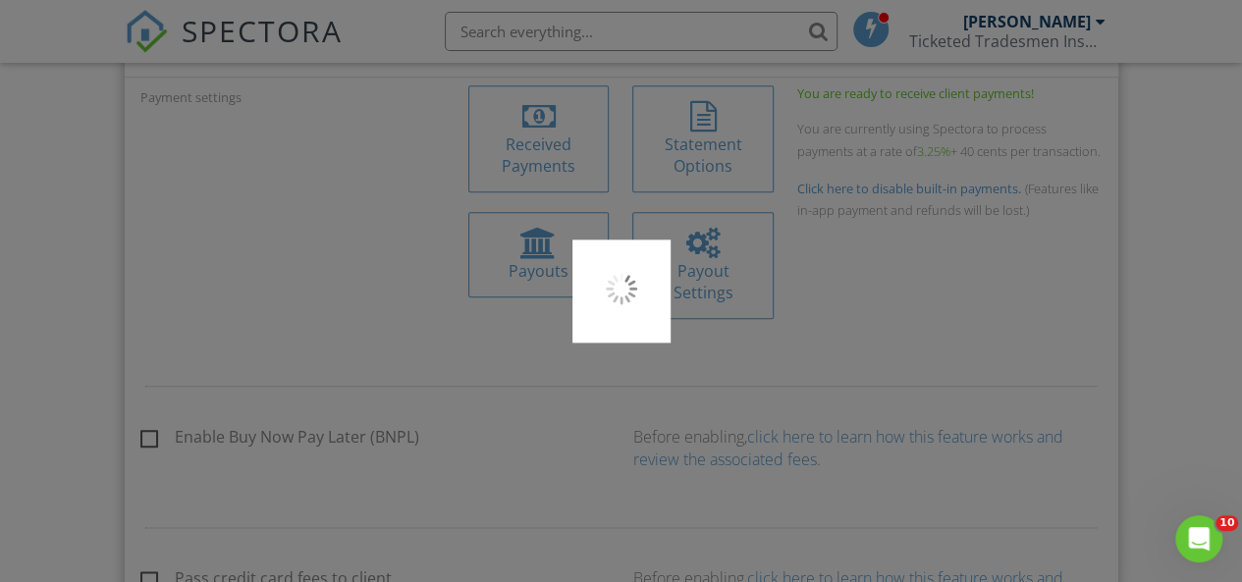
type input "INSPECTION"
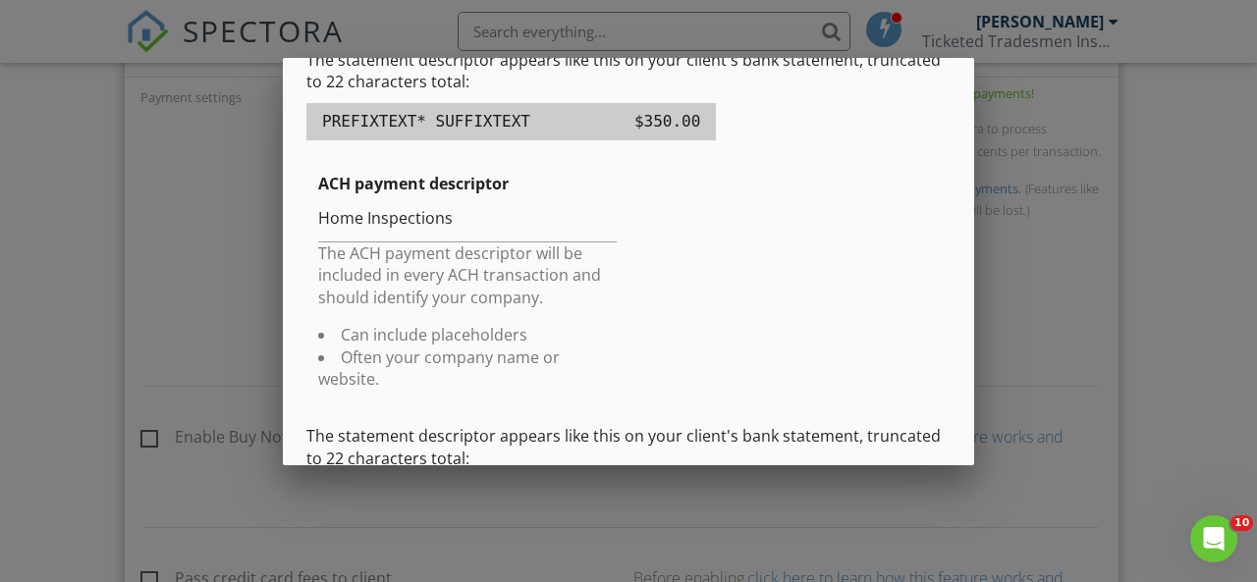
scroll to position [0, 0]
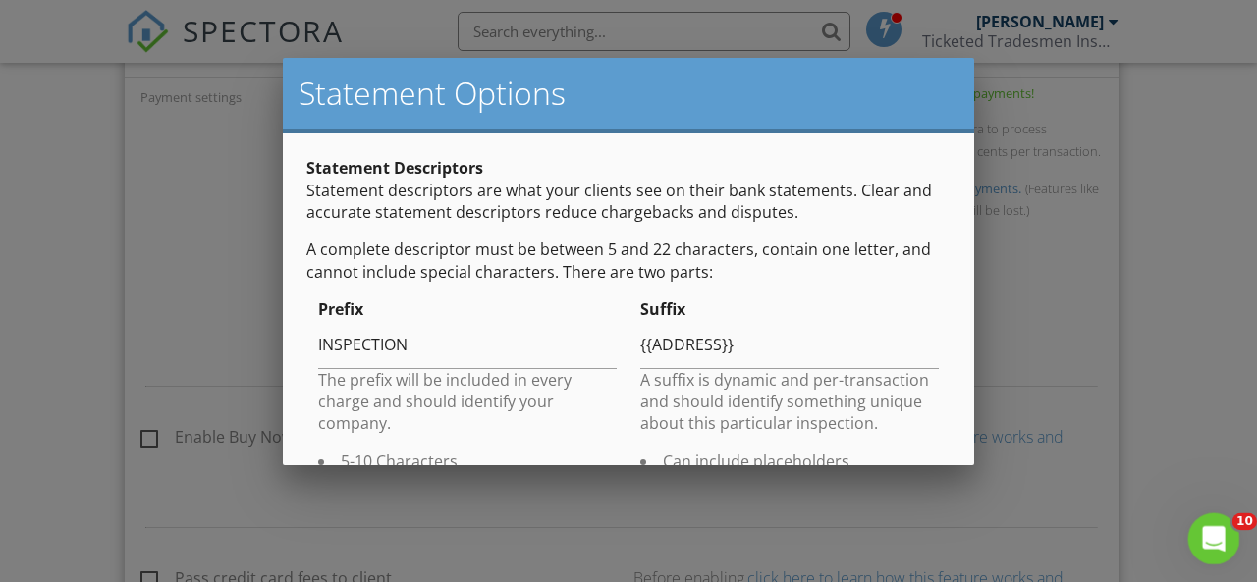
click at [1216, 529] on icon "Open Intercom Messenger" at bounding box center [1211, 536] width 32 height 32
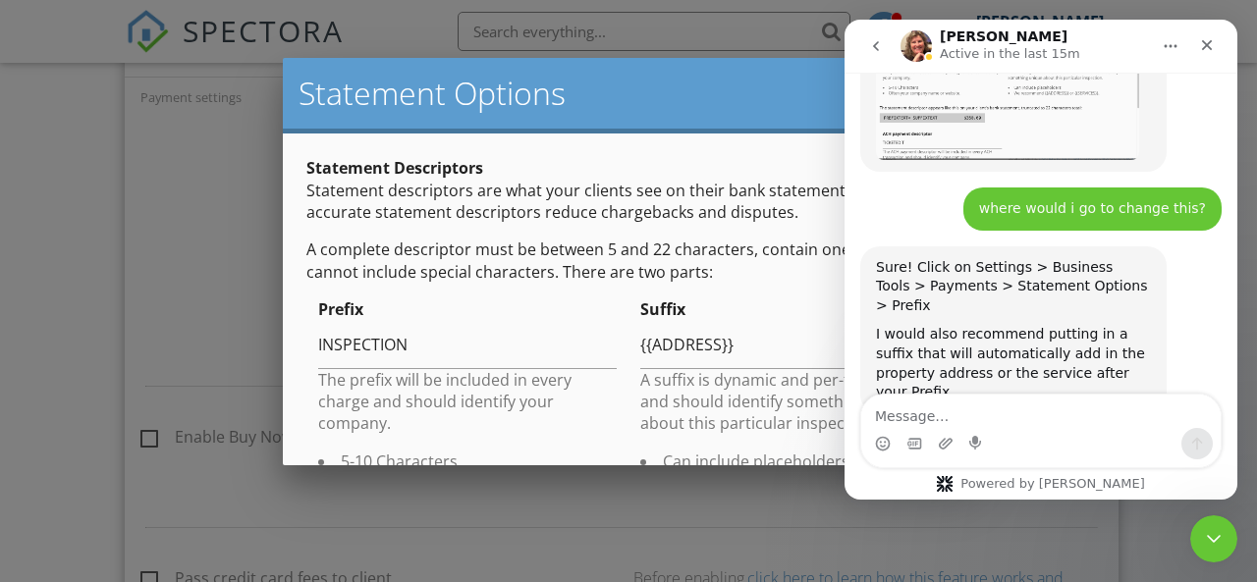
scroll to position [1123, 0]
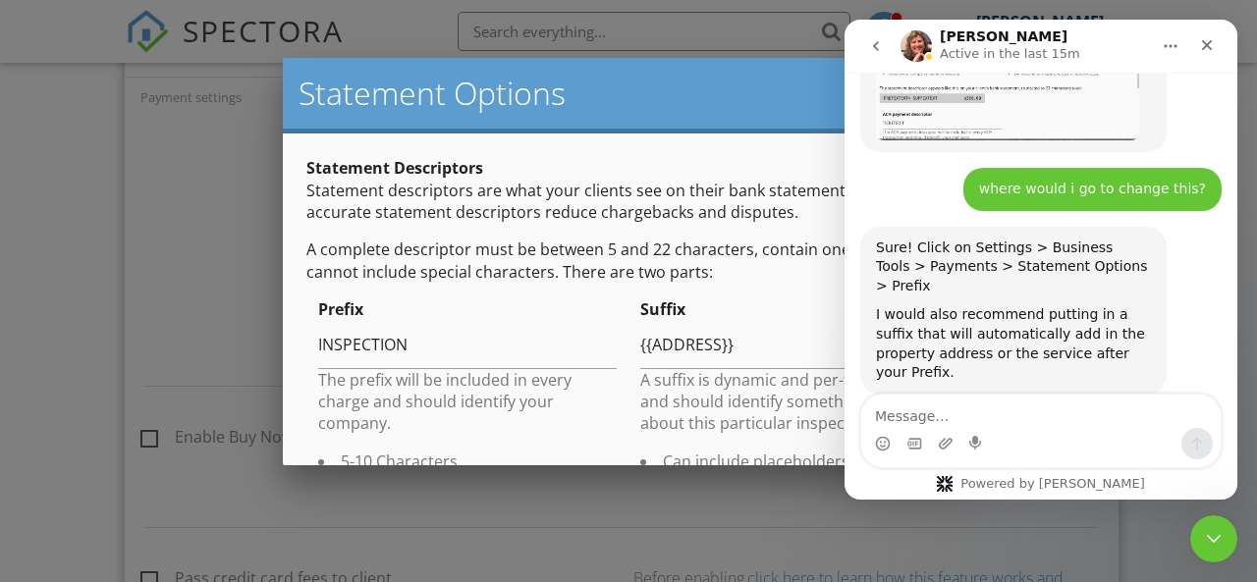
click at [998, 423] on textarea "Message…" at bounding box center [1040, 411] width 359 height 33
type textarea "perfect thank u"
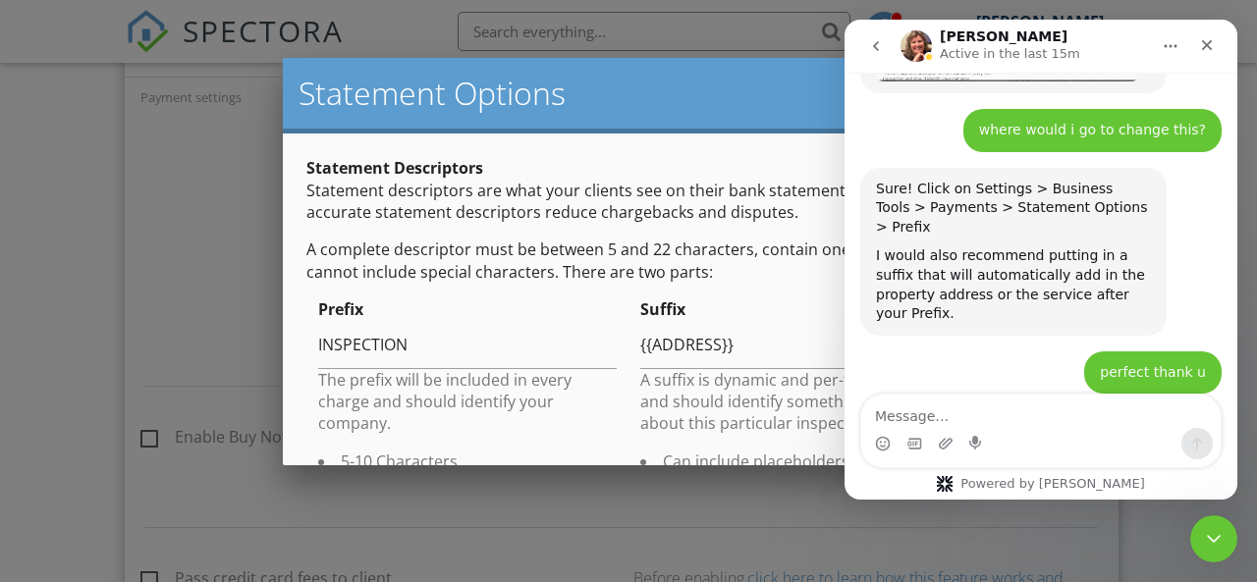
scroll to position [1184, 0]
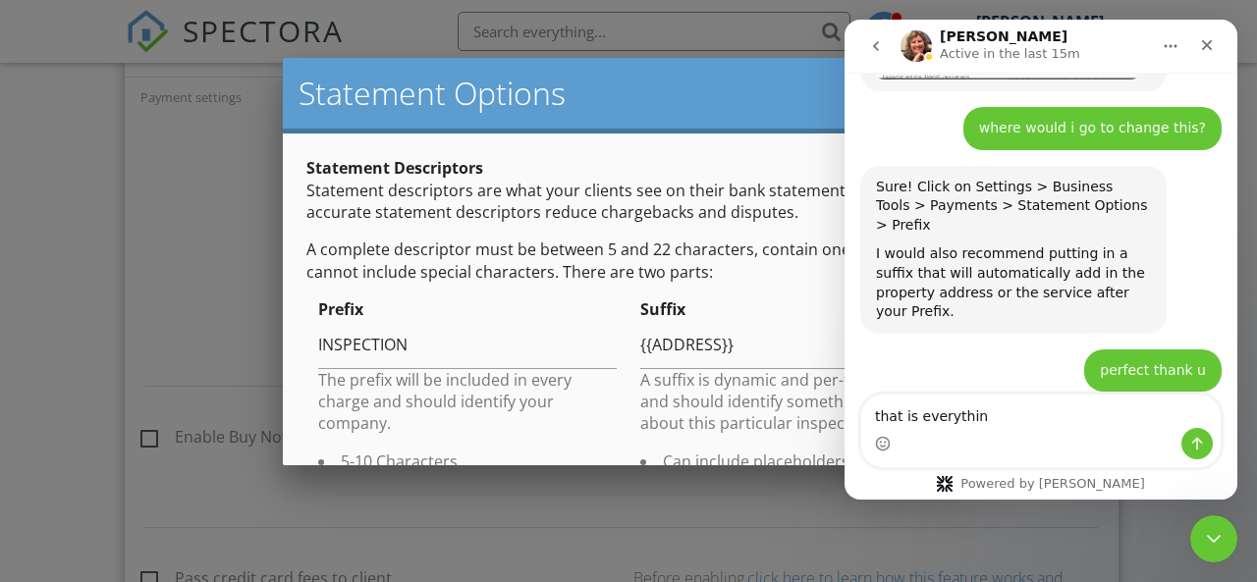
type textarea "that is everything"
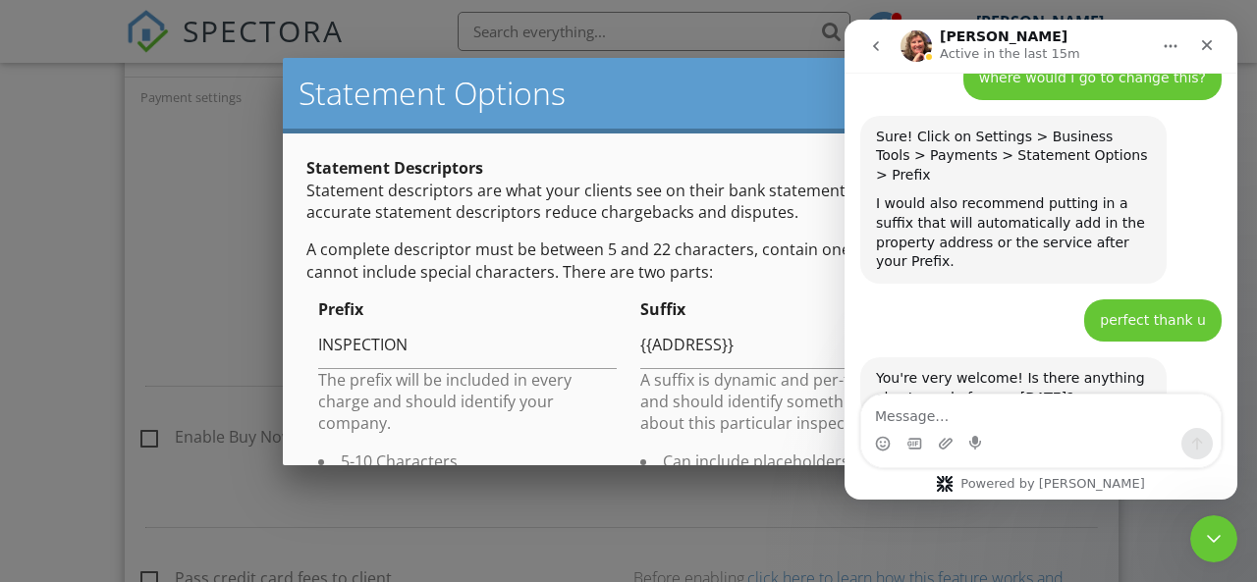
scroll to position [1242, 0]
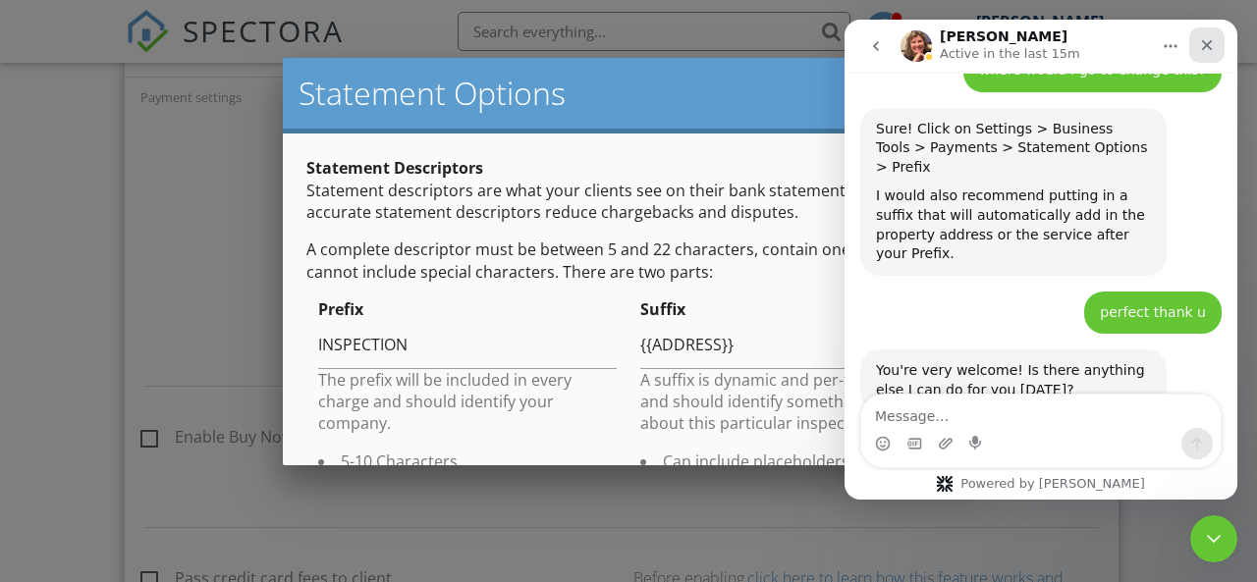
click at [1214, 52] on icon "Close" at bounding box center [1207, 45] width 16 height 16
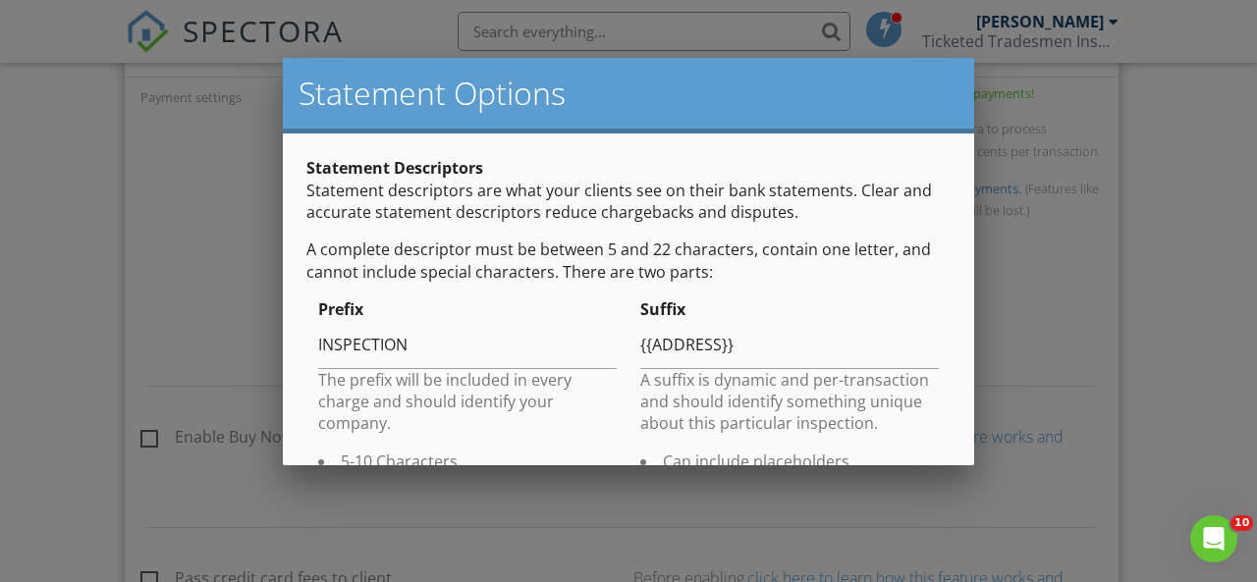
click at [1072, 176] on div at bounding box center [628, 266] width 1257 height 728
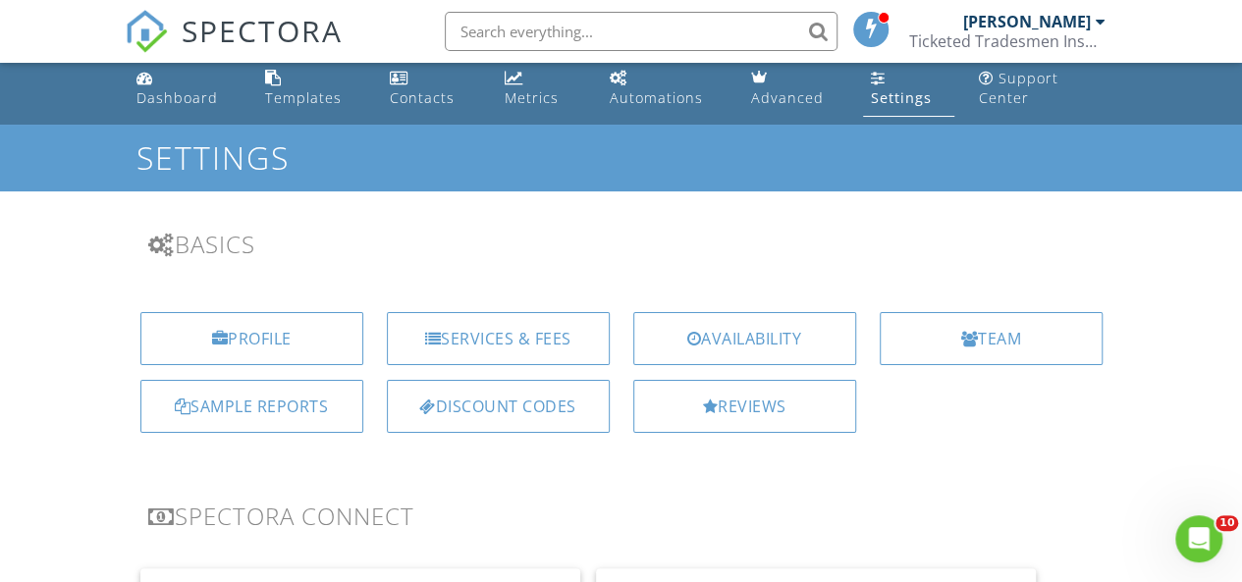
scroll to position [0, 0]
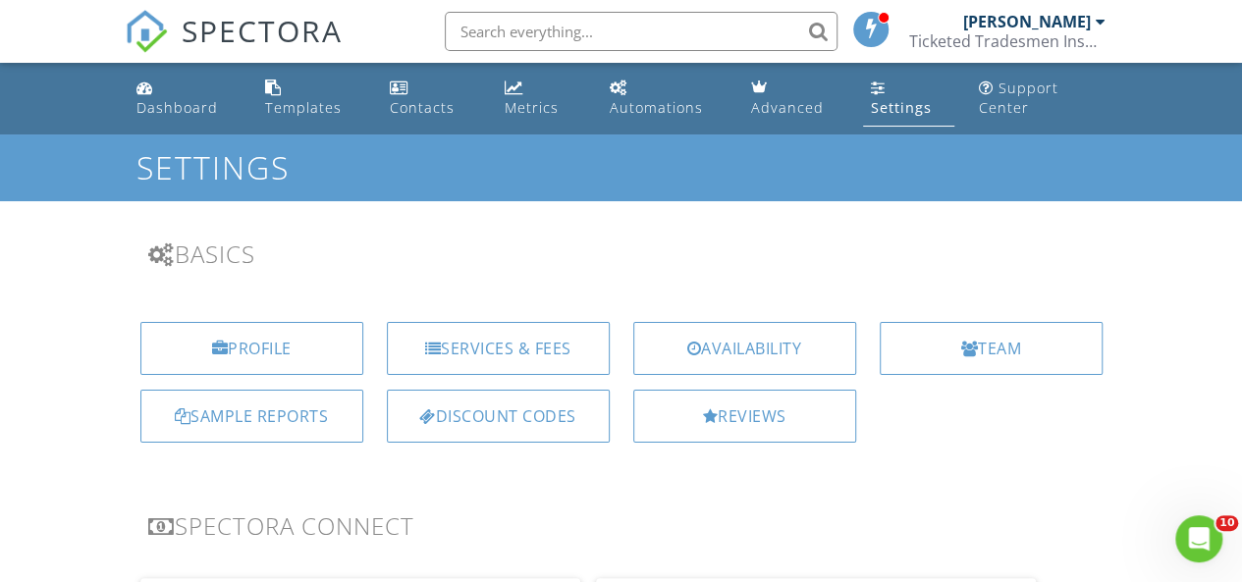
click at [49, 52] on nav "SPECTORA Viet Nguyen Ticketed Tradesmen Inspections Group Role: Inspector Chang…" at bounding box center [621, 31] width 1242 height 63
click at [155, 105] on div "Dashboard" at bounding box center [176, 107] width 81 height 19
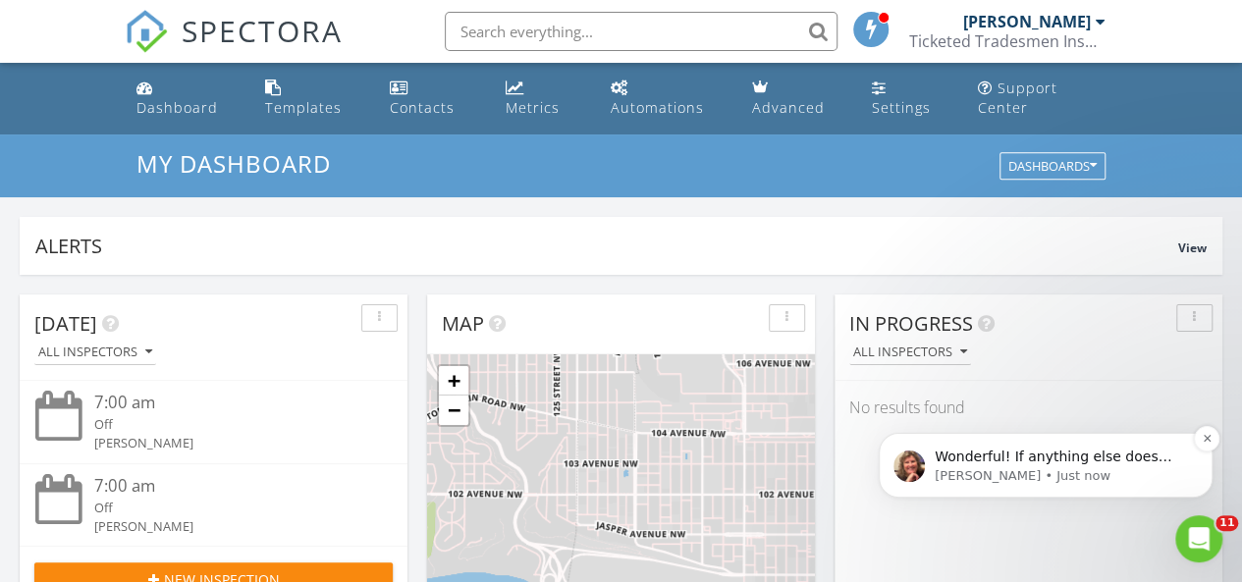
click at [1064, 463] on p "Wonderful! If anything else does come up, please let us know! Have a great day,…" at bounding box center [1061, 458] width 253 height 20
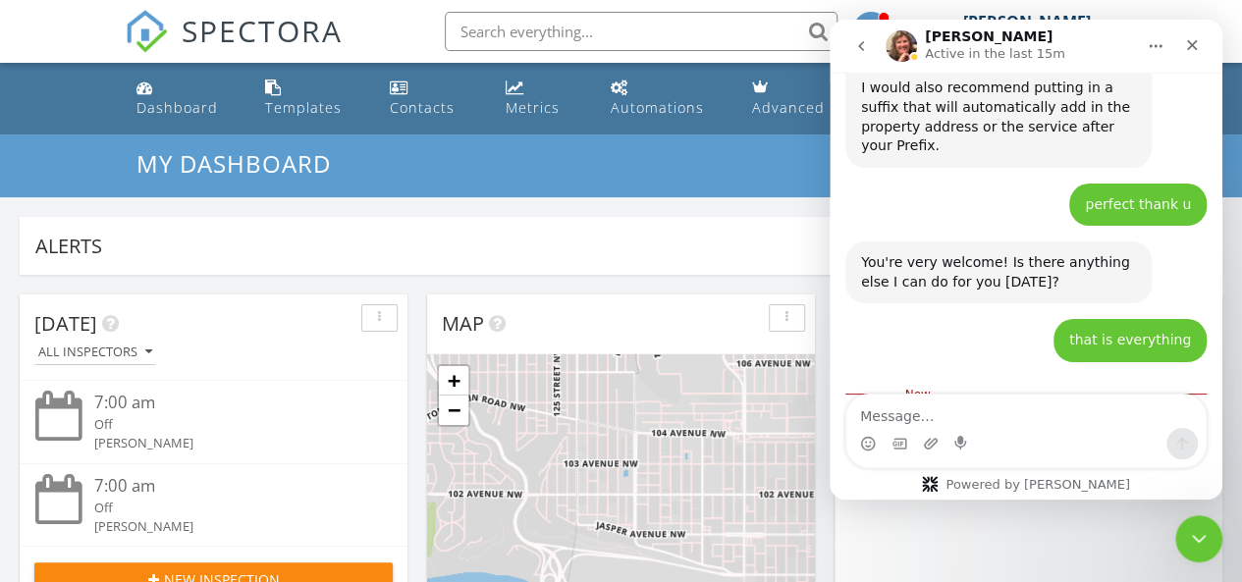
scroll to position [1372, 0]
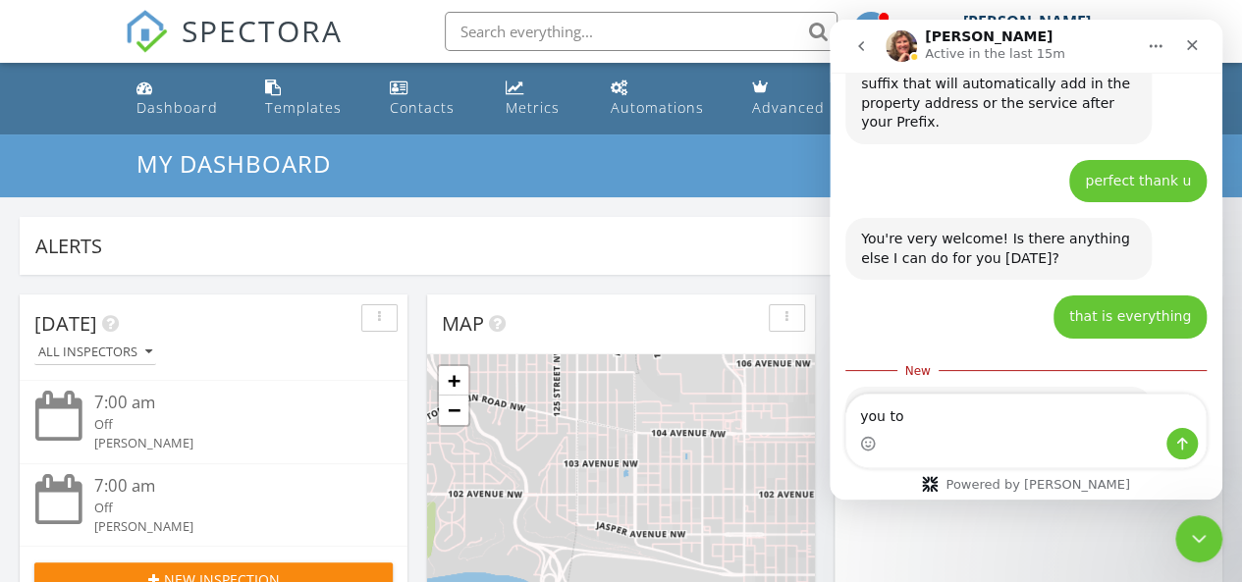
type textarea "you too"
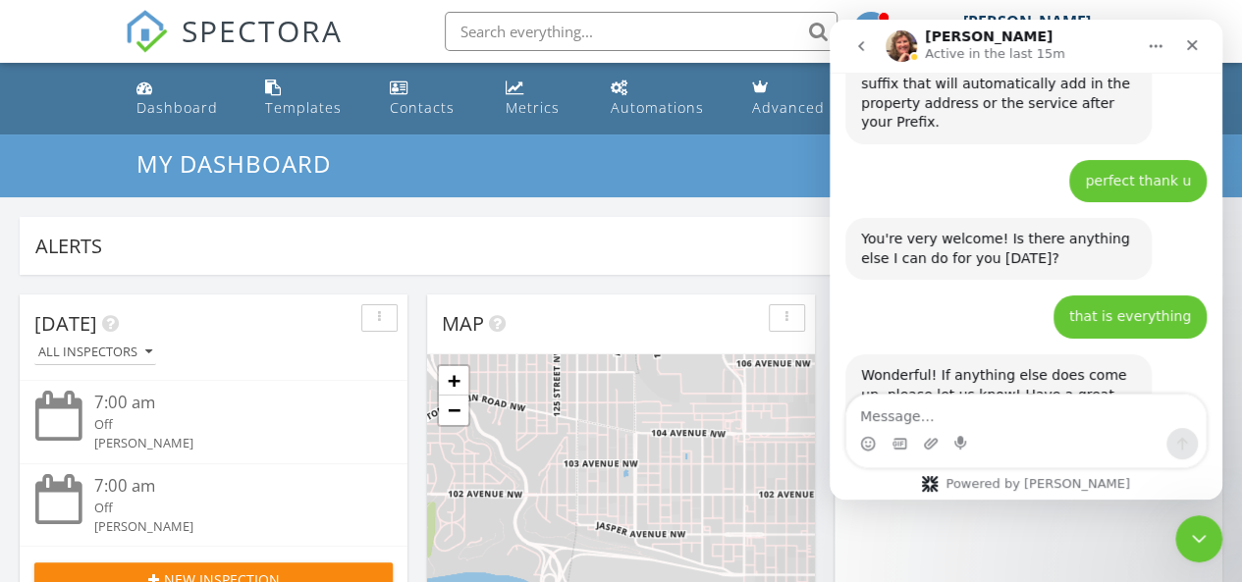
scroll to position [1398, 0]
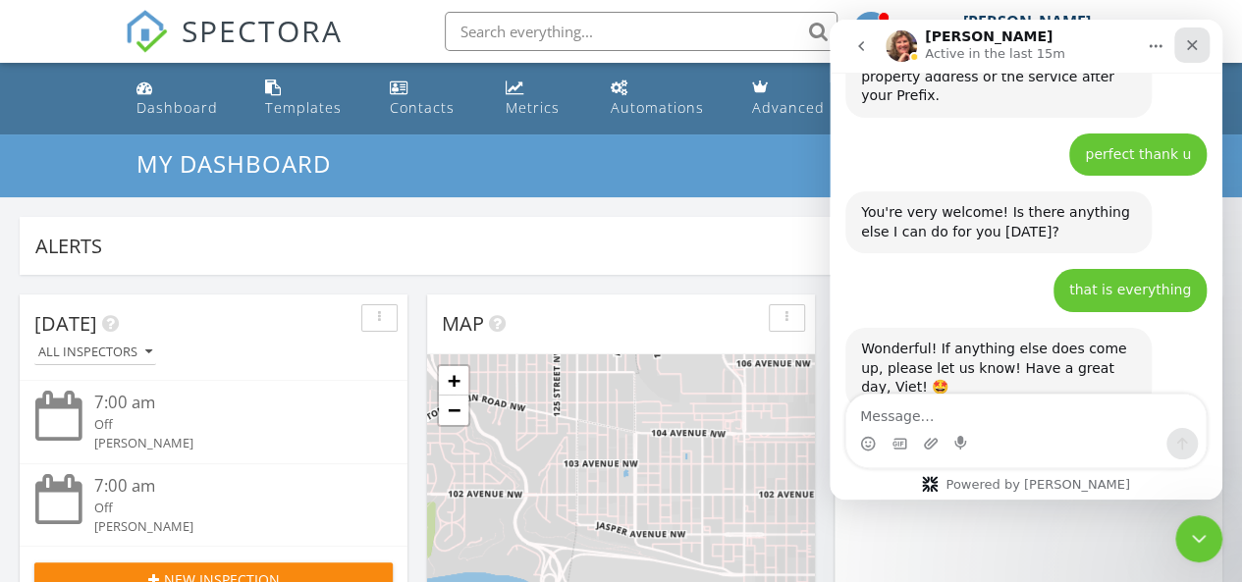
click at [1193, 53] on div "Close" at bounding box center [1191, 44] width 35 height 35
